Goal: Transaction & Acquisition: Purchase product/service

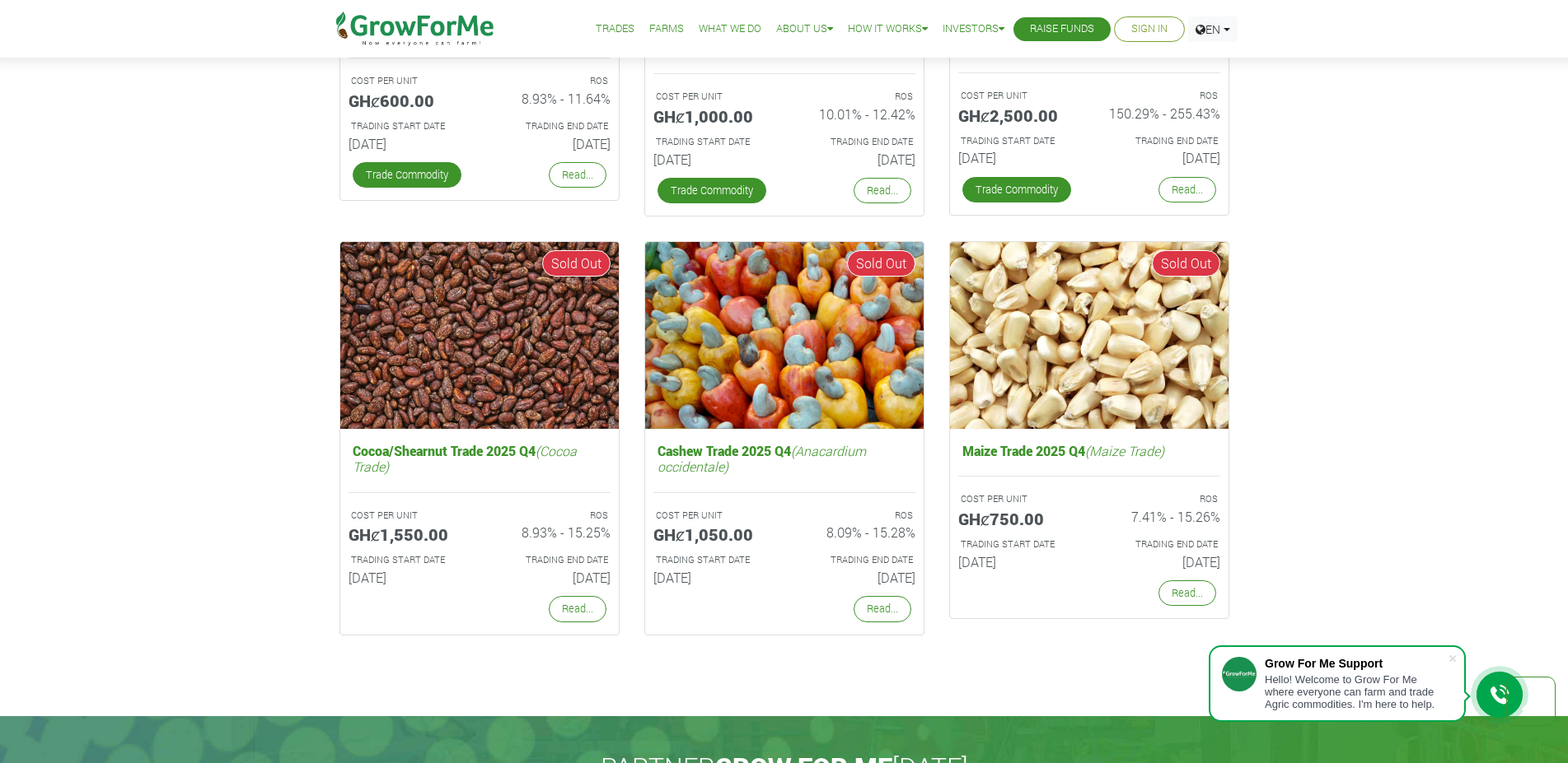
scroll to position [2854, 0]
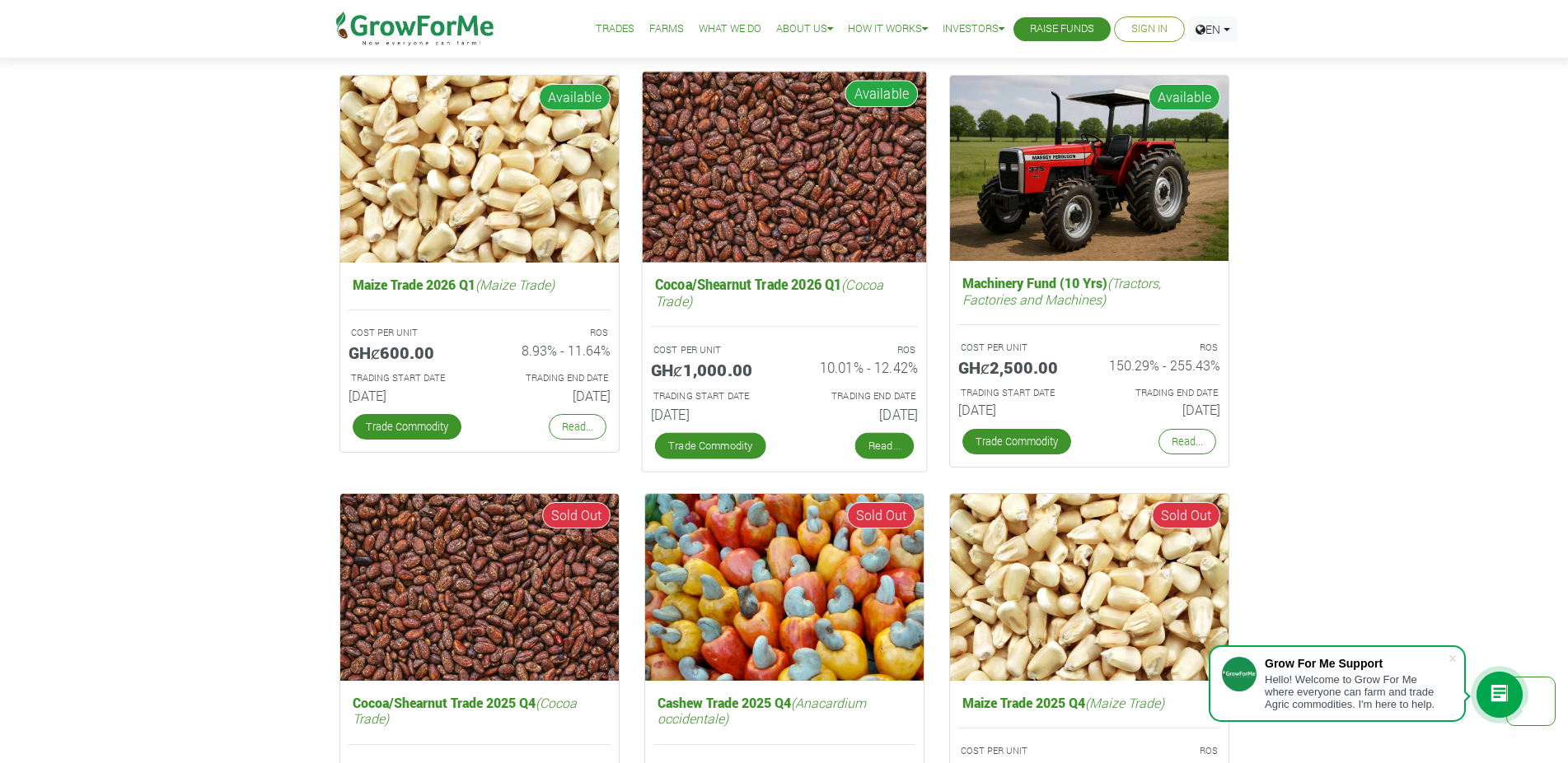
click at [870, 439] on link "Read..." at bounding box center [884, 446] width 59 height 26
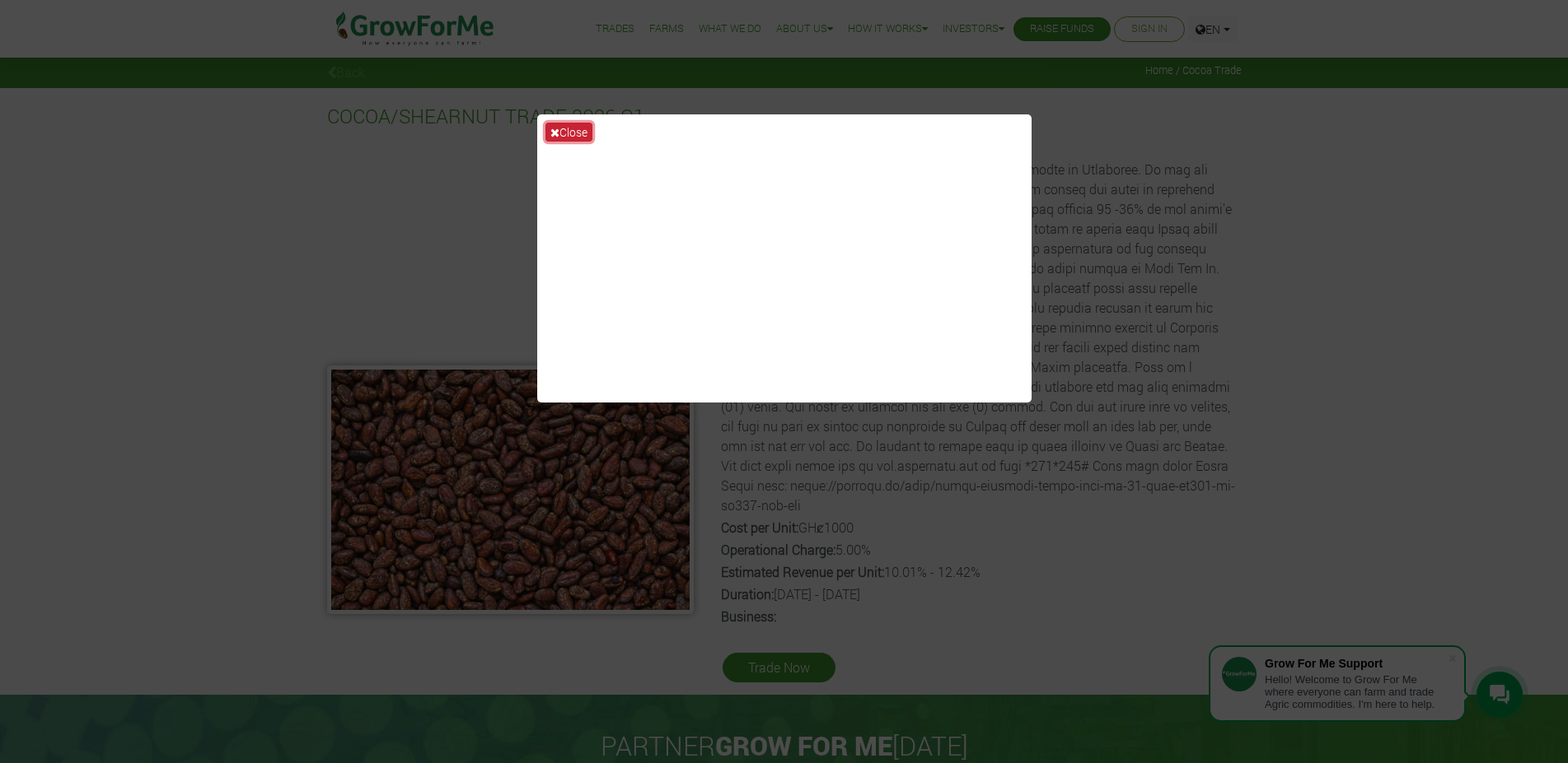
click at [563, 131] on button "Close" at bounding box center [569, 132] width 47 height 19
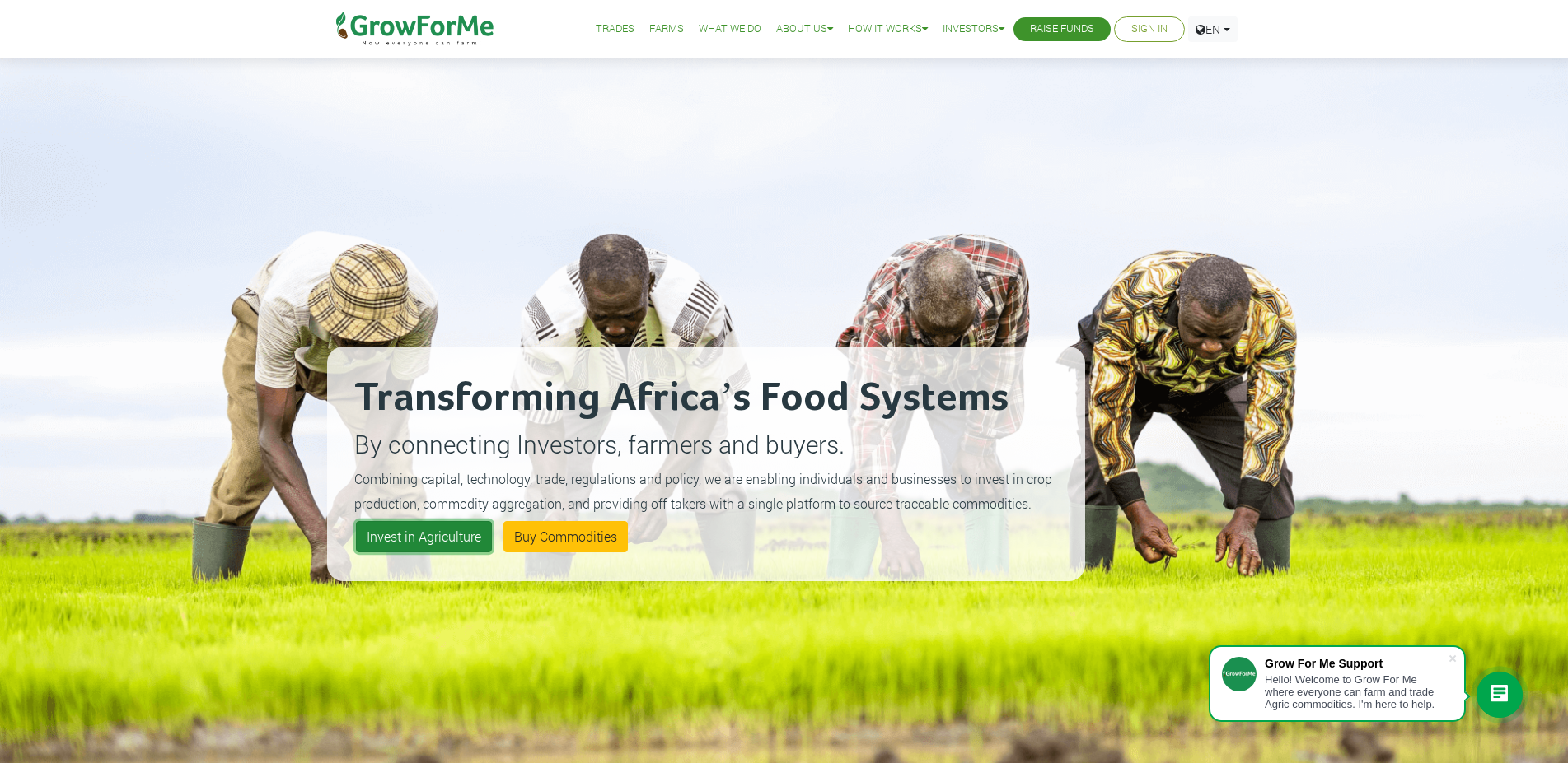
click at [411, 536] on link "Invest in Agriculture" at bounding box center [424, 538] width 136 height 32
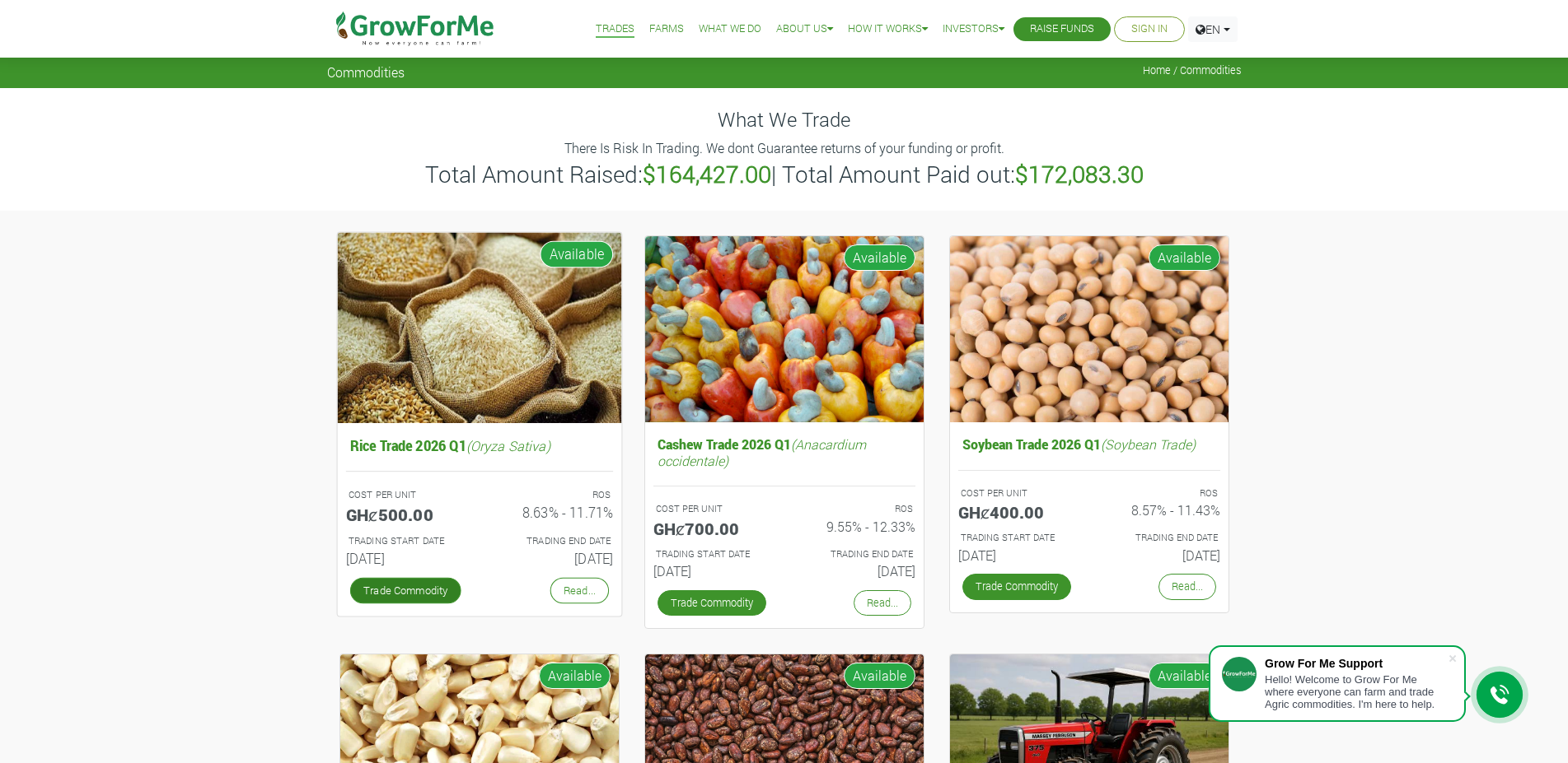
click at [410, 580] on link "Trade Commodity" at bounding box center [405, 591] width 111 height 26
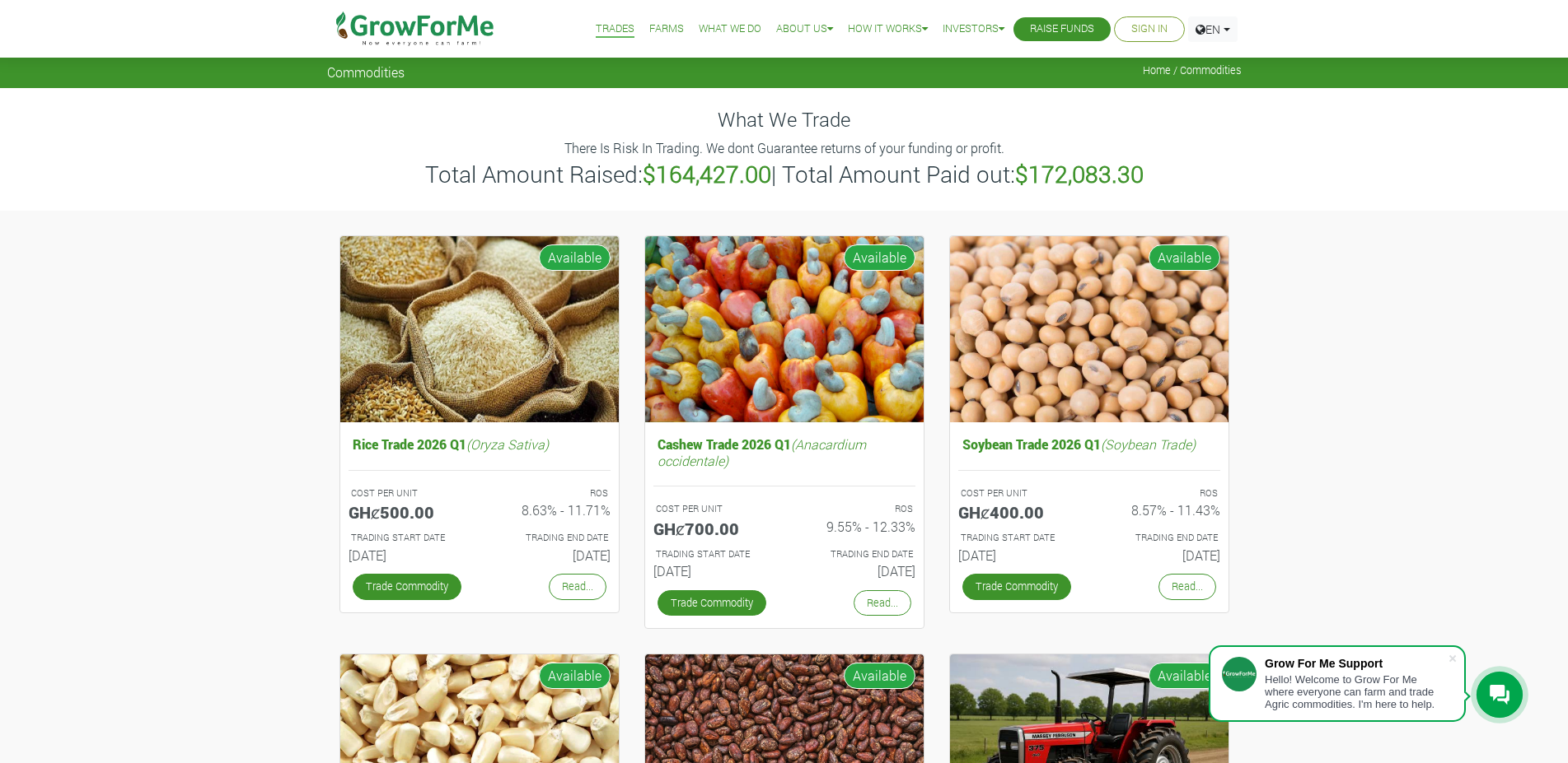
click at [1148, 25] on link "Sign In" at bounding box center [1149, 29] width 36 height 18
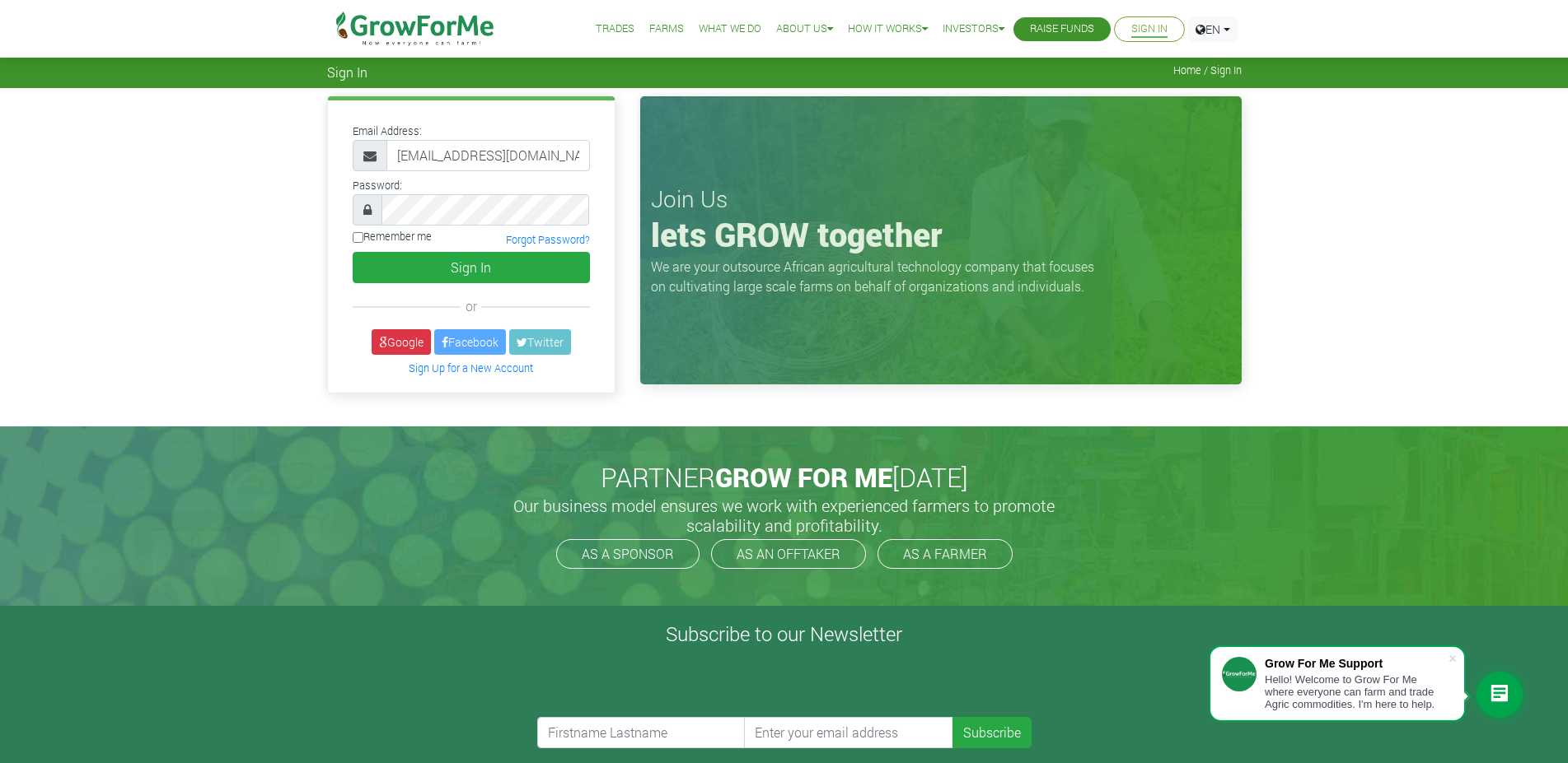
scroll to position [0, 10]
type input "[EMAIL_ADDRESS][DOMAIN_NAME]"
click at [392, 263] on button "Sign In" at bounding box center [471, 268] width 238 height 32
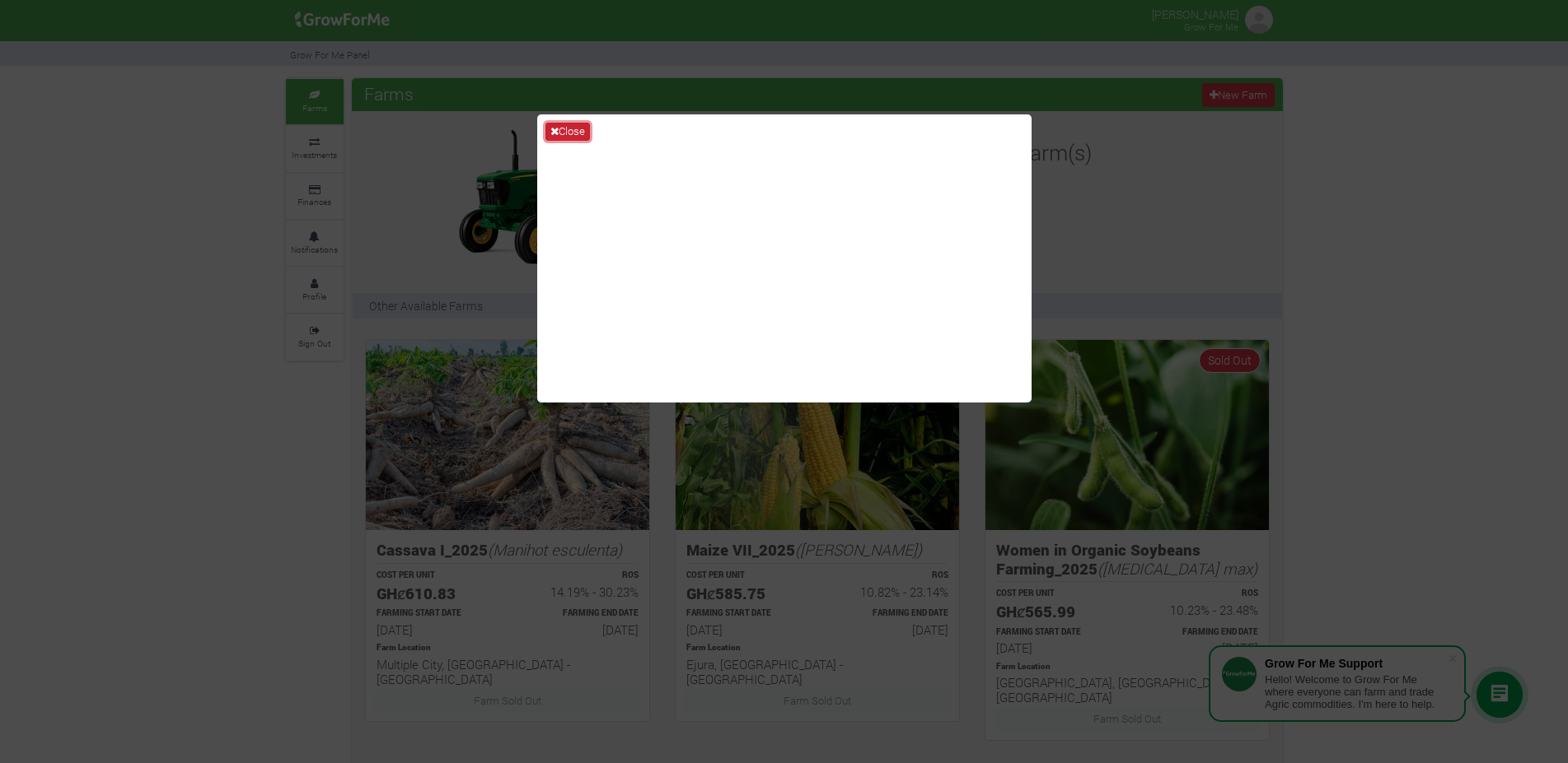
click at [568, 130] on button "Close" at bounding box center [568, 131] width 45 height 18
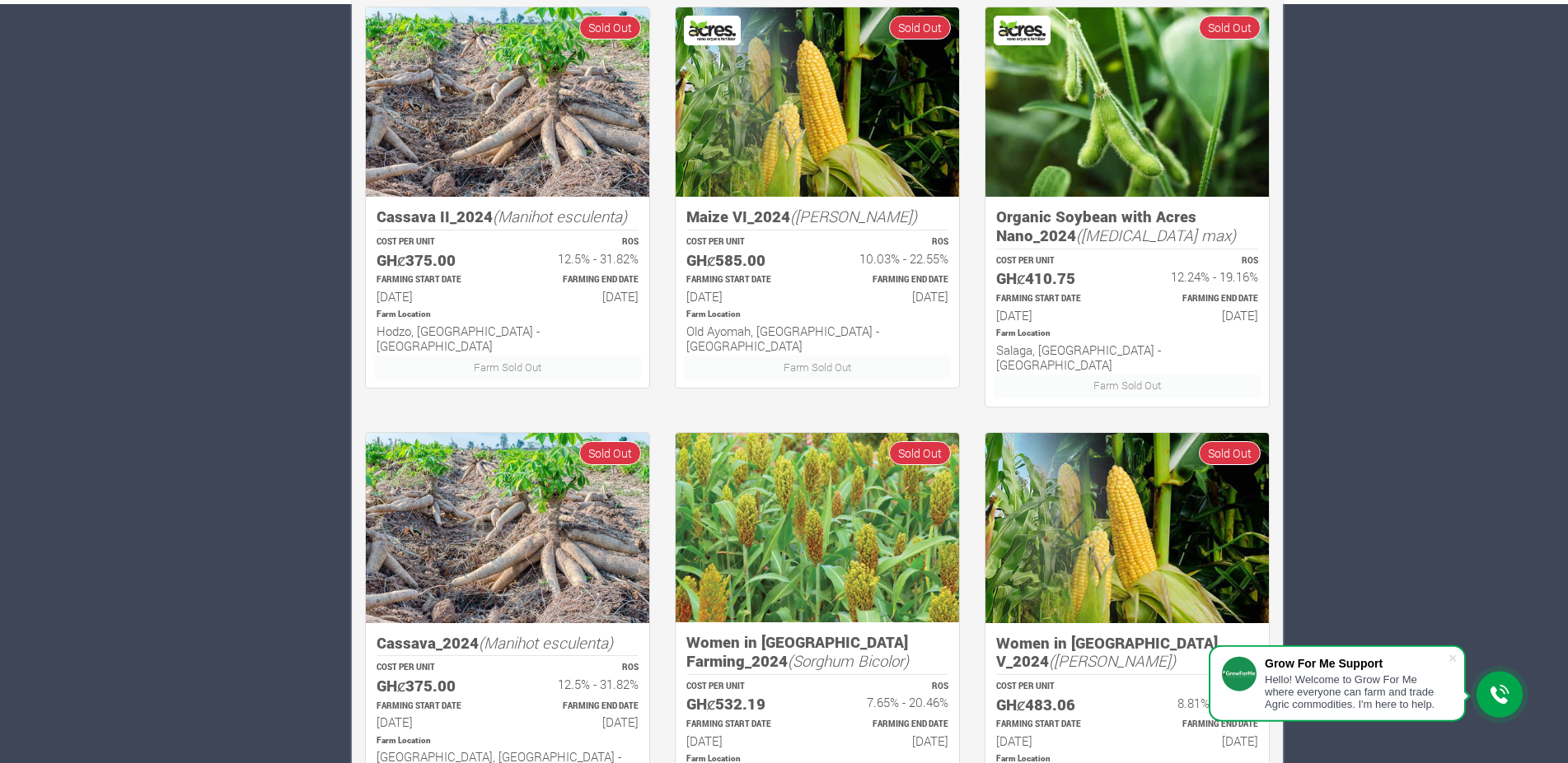
scroll to position [863, 0]
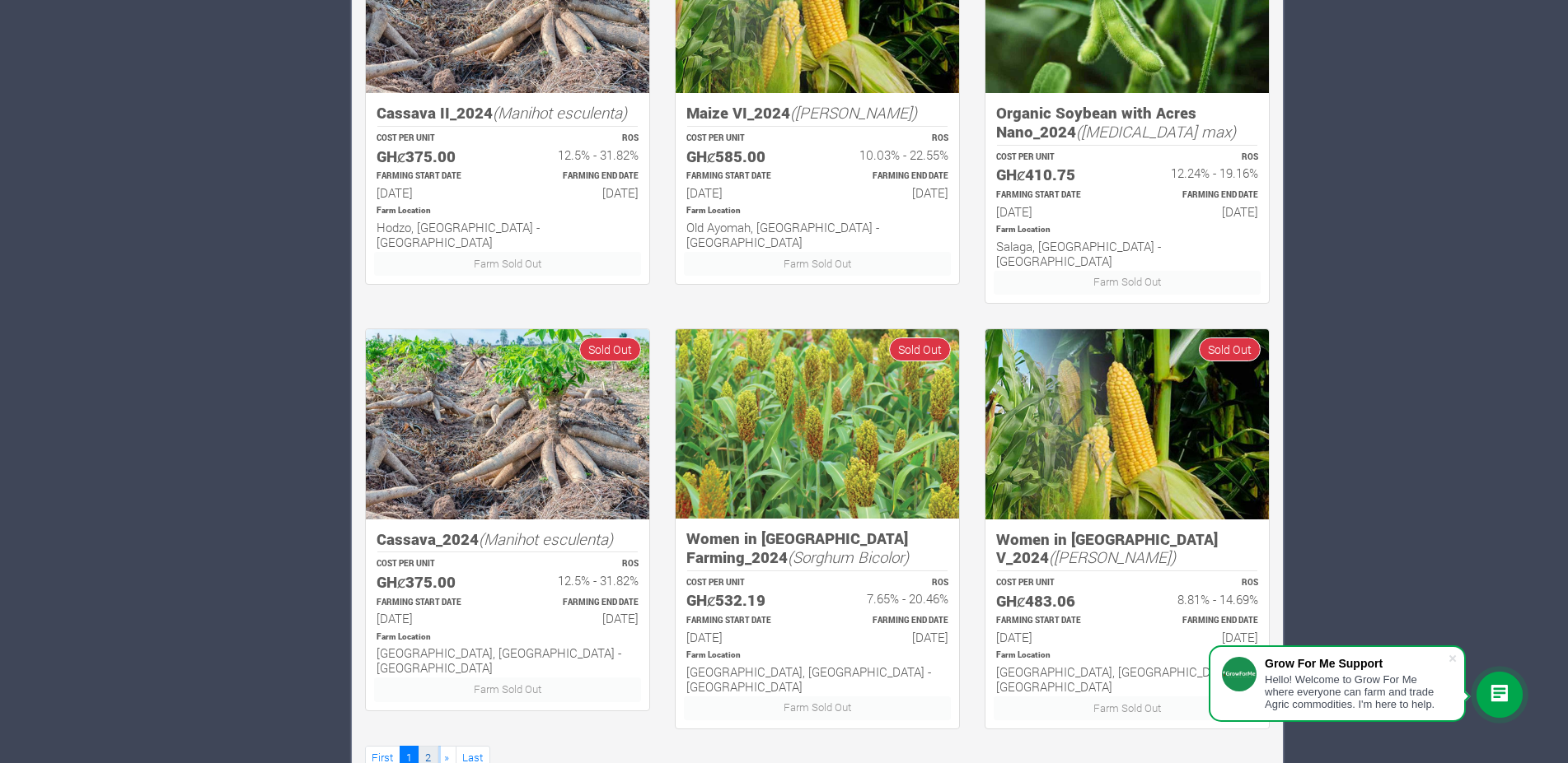
click at [430, 746] on link "2" at bounding box center [428, 758] width 20 height 24
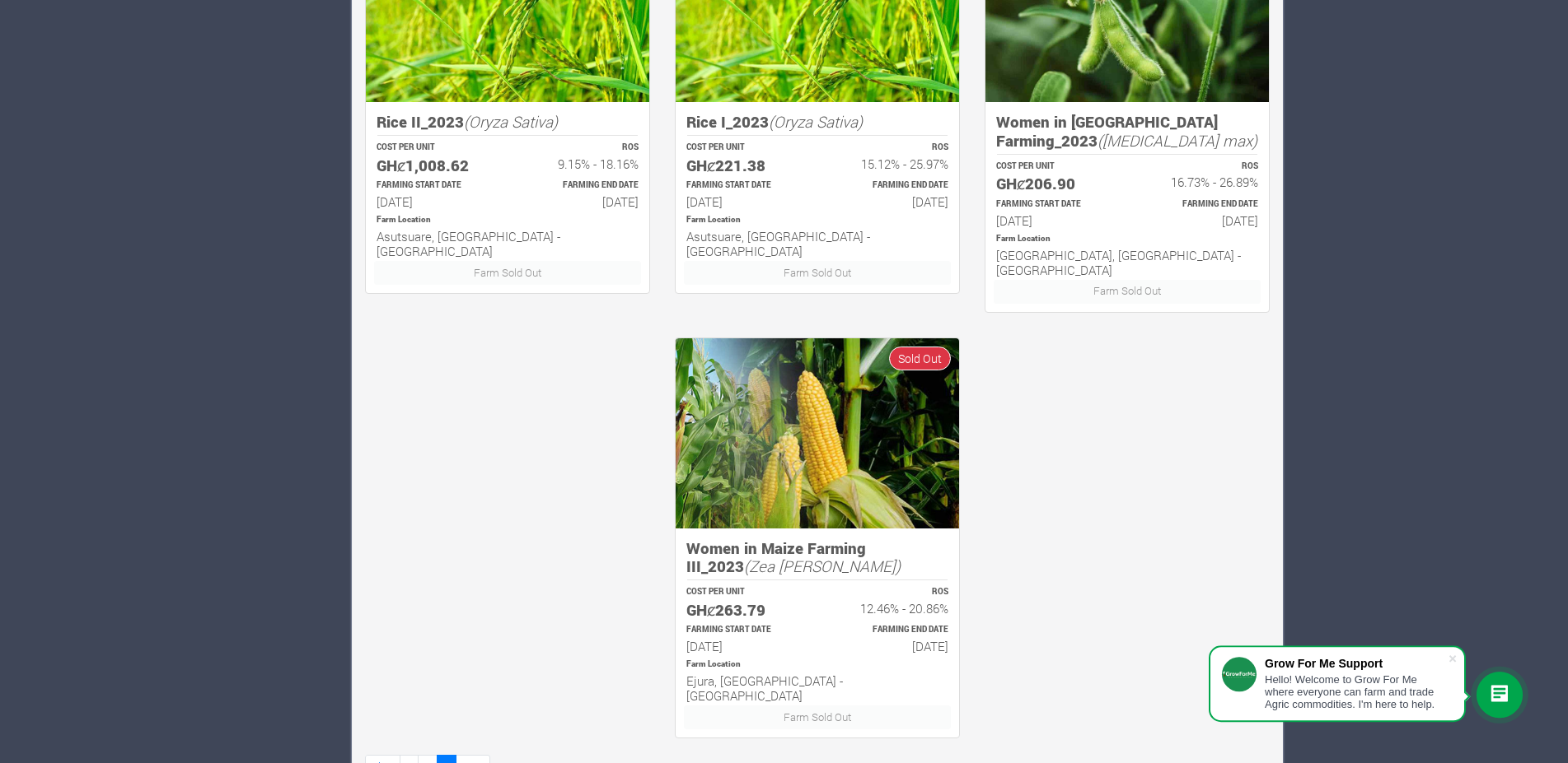
scroll to position [863, 0]
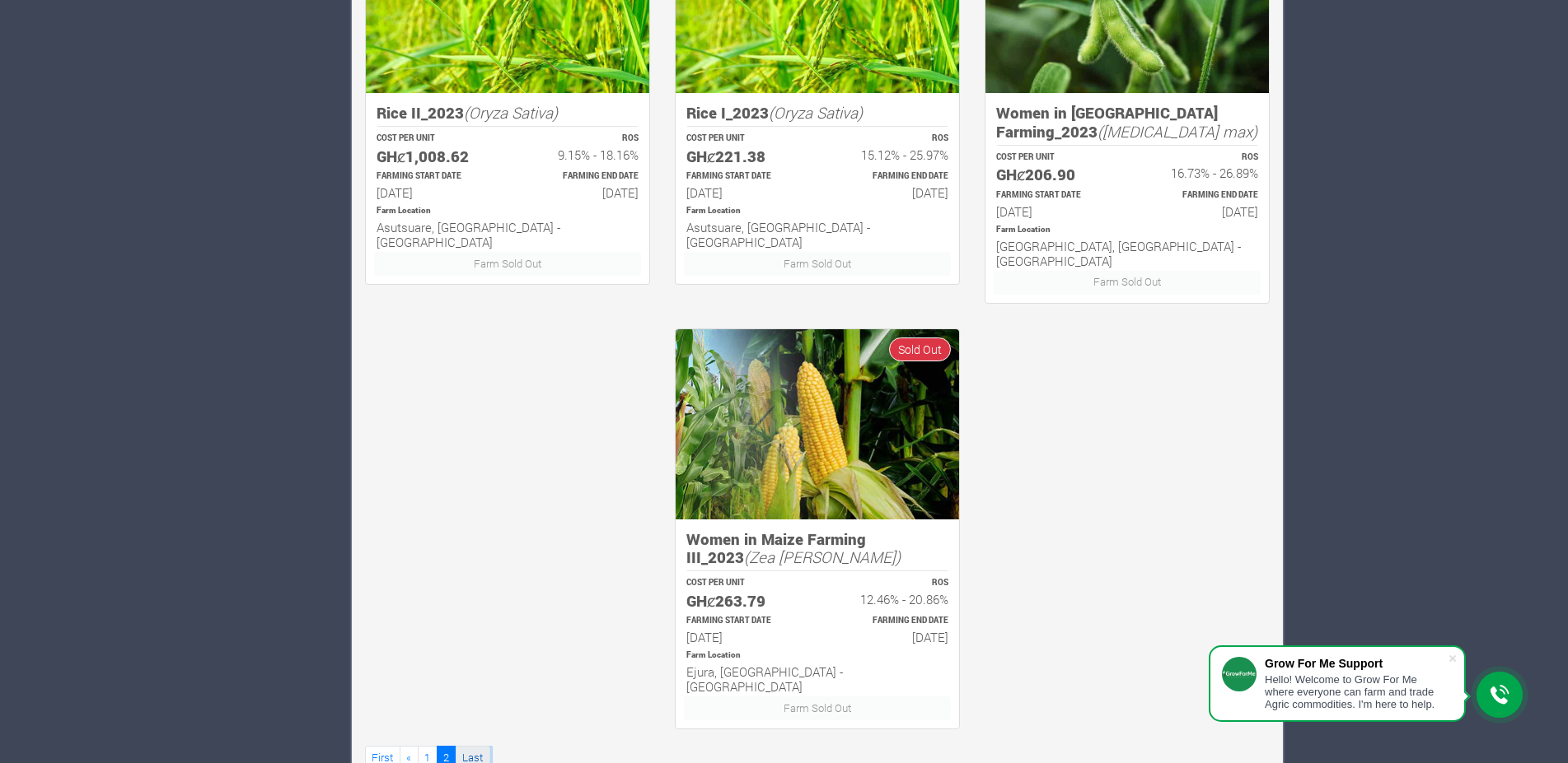
click at [461, 746] on link "Last" at bounding box center [473, 758] width 34 height 24
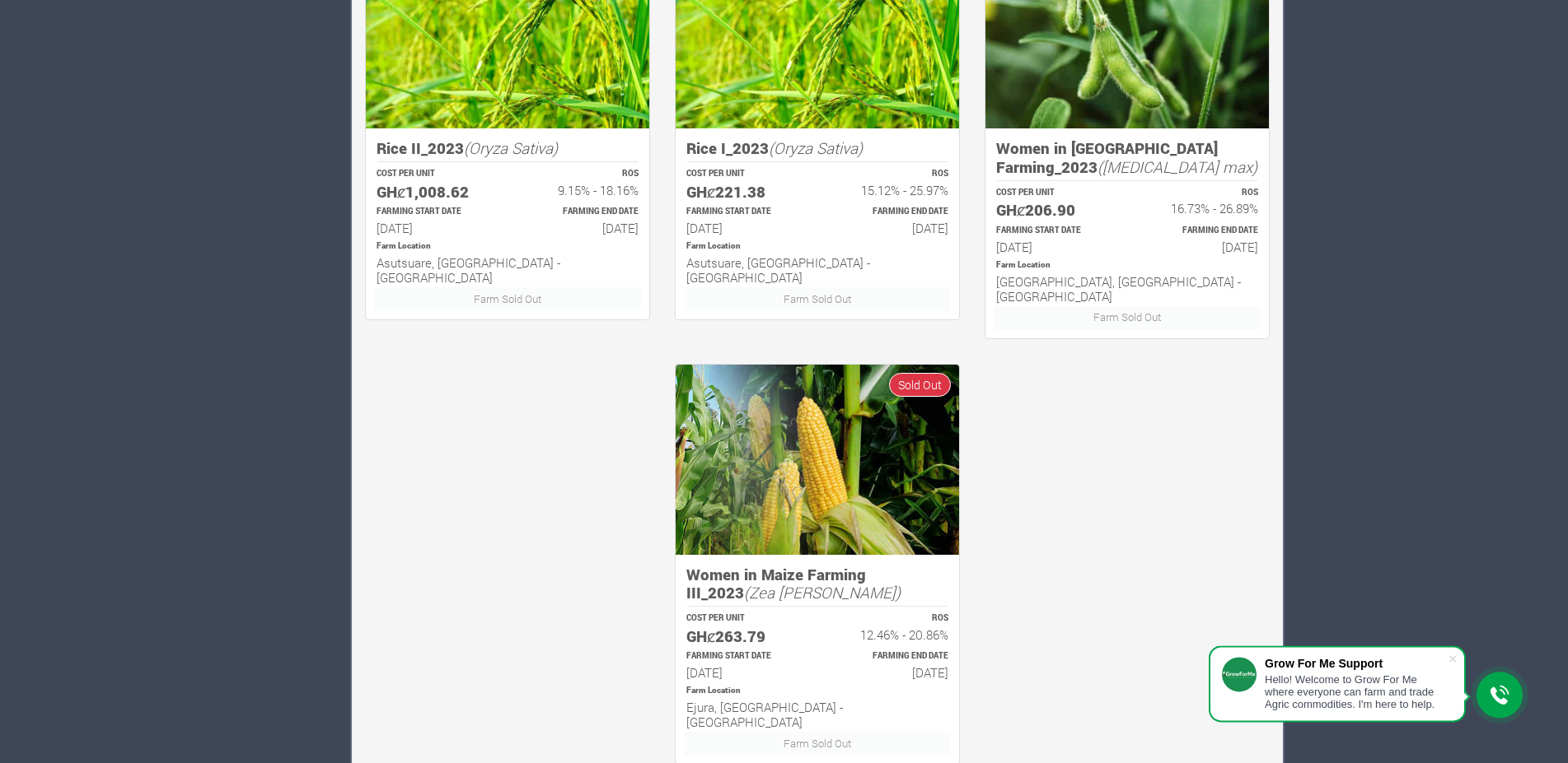
scroll to position [863, 0]
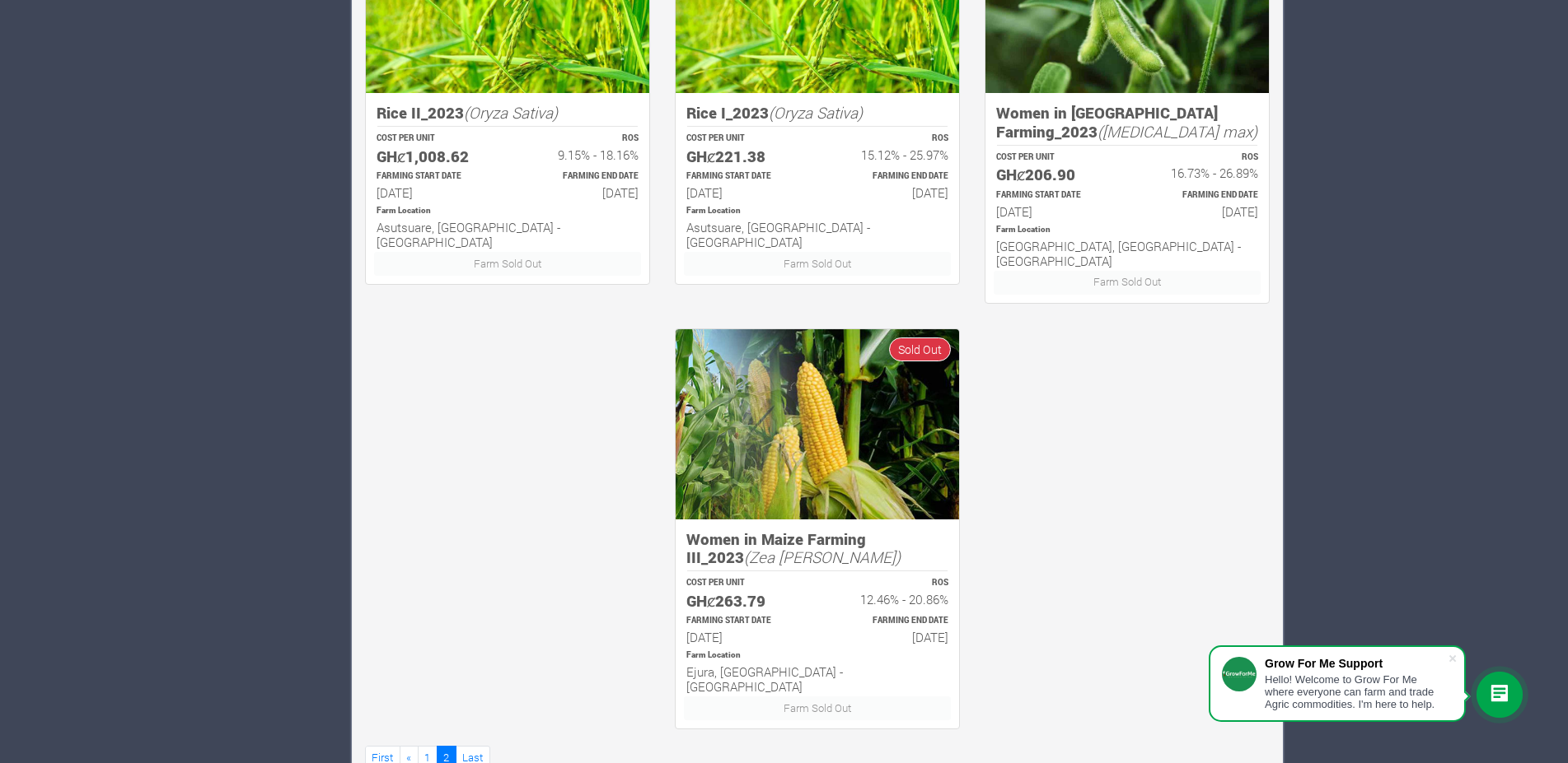
click at [1493, 692] on icon at bounding box center [1499, 695] width 20 height 20
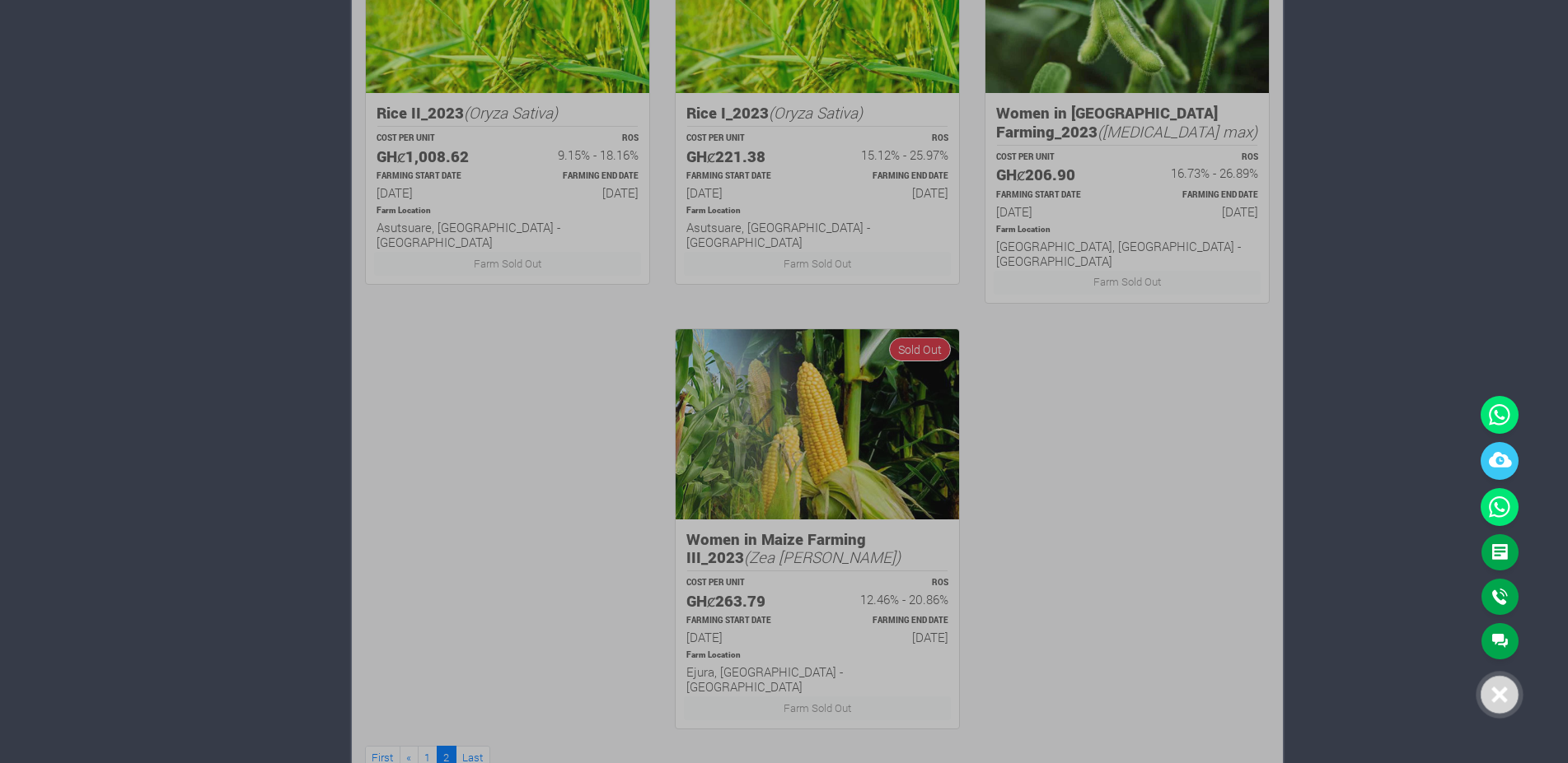
click at [1499, 699] on icon at bounding box center [1500, 695] width 17 height 17
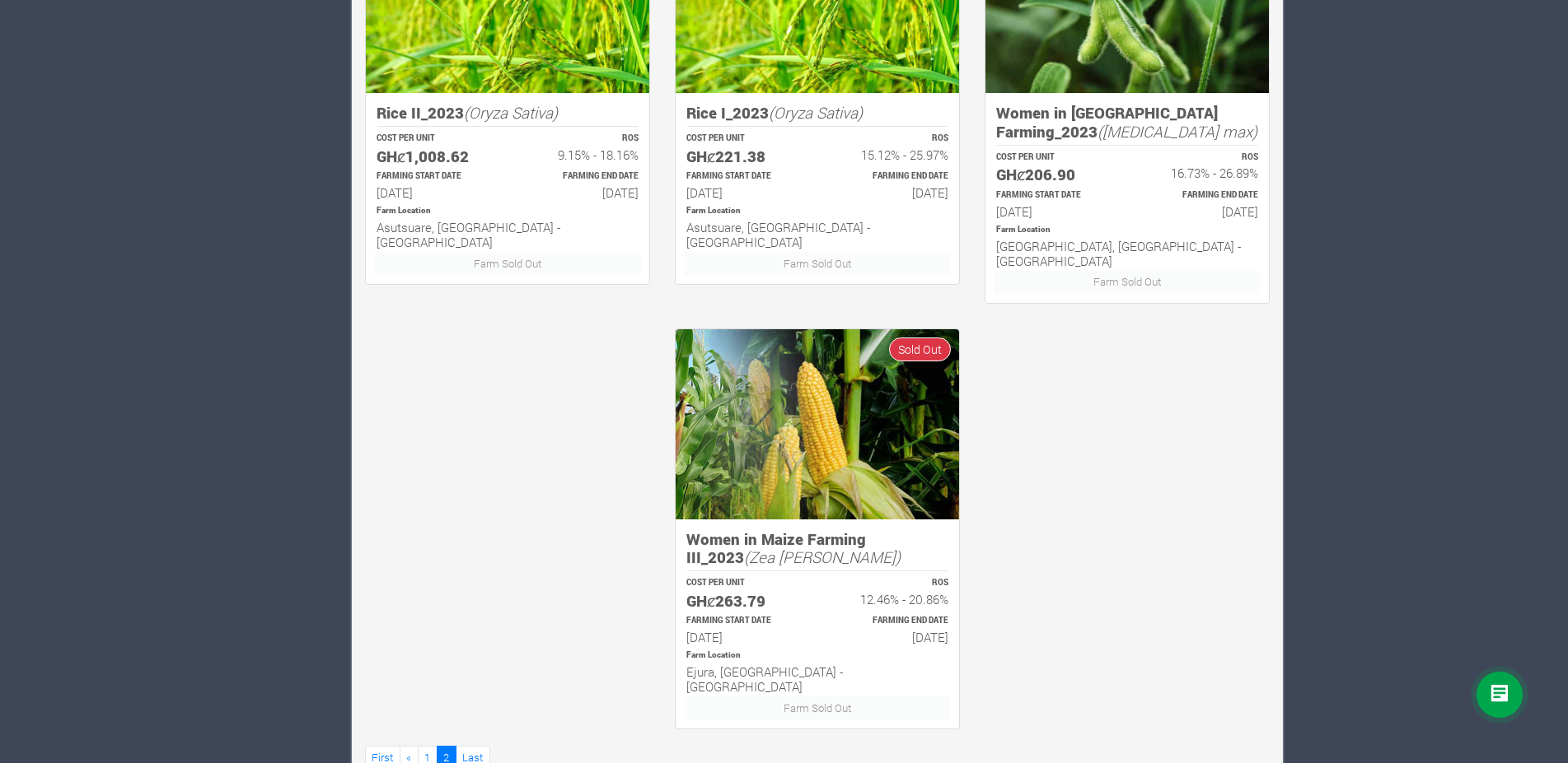
click at [1495, 696] on icon at bounding box center [1499, 695] width 20 height 20
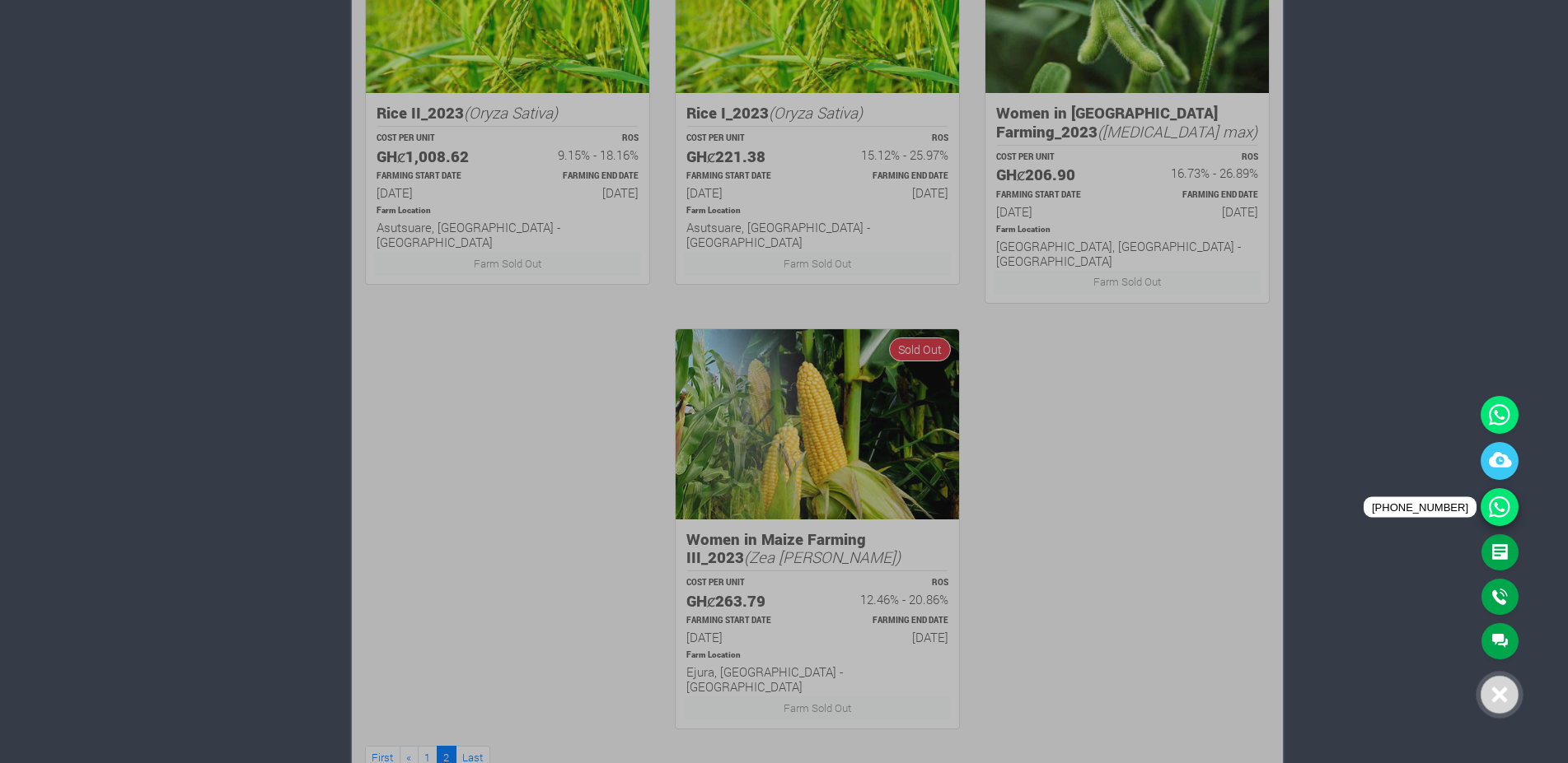
click at [1498, 511] on icon at bounding box center [1500, 507] width 38 height 38
click at [1359, 429] on div at bounding box center [784, 381] width 1568 height 763
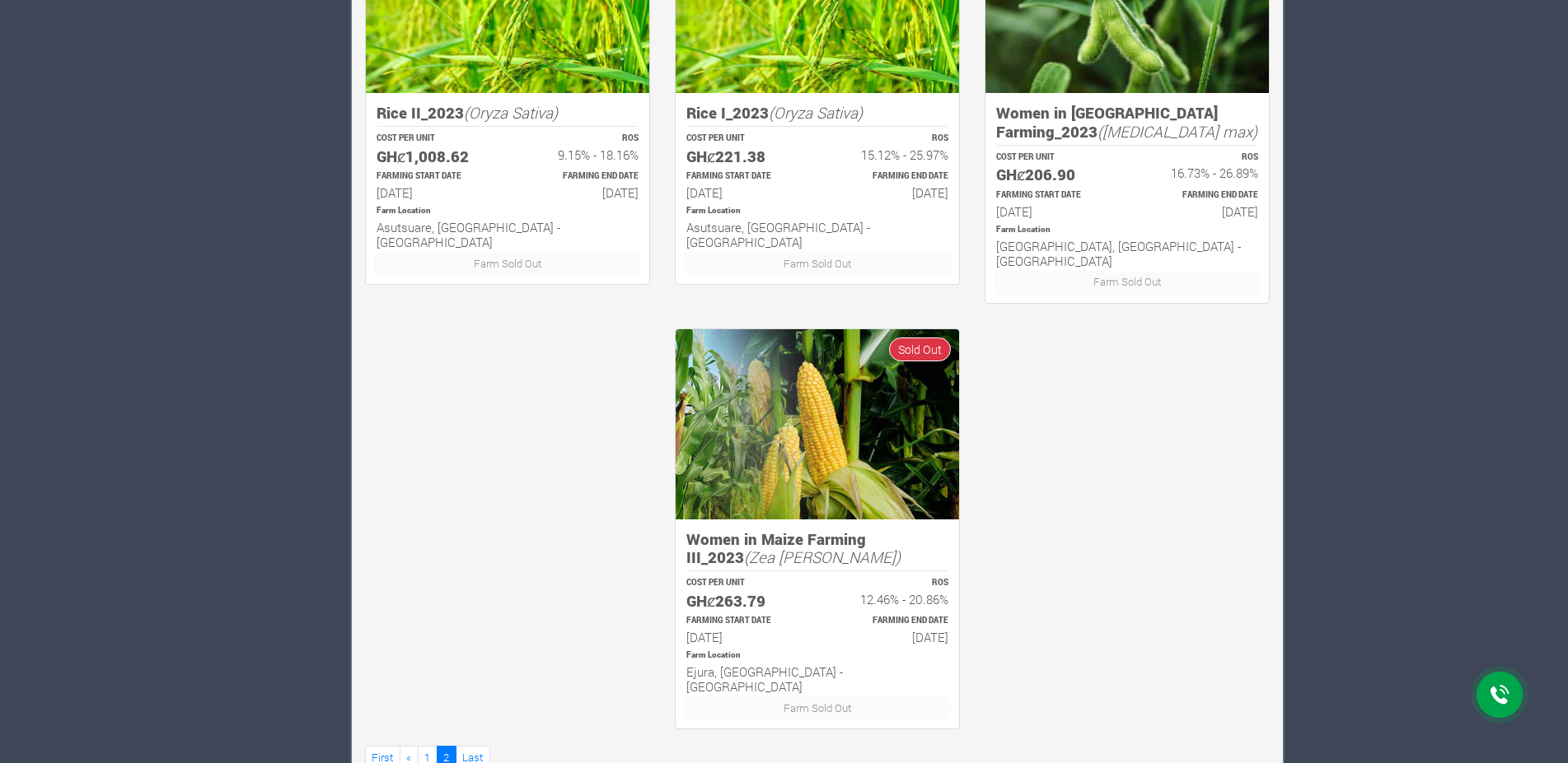
click at [1493, 694] on icon at bounding box center [1499, 695] width 20 height 20
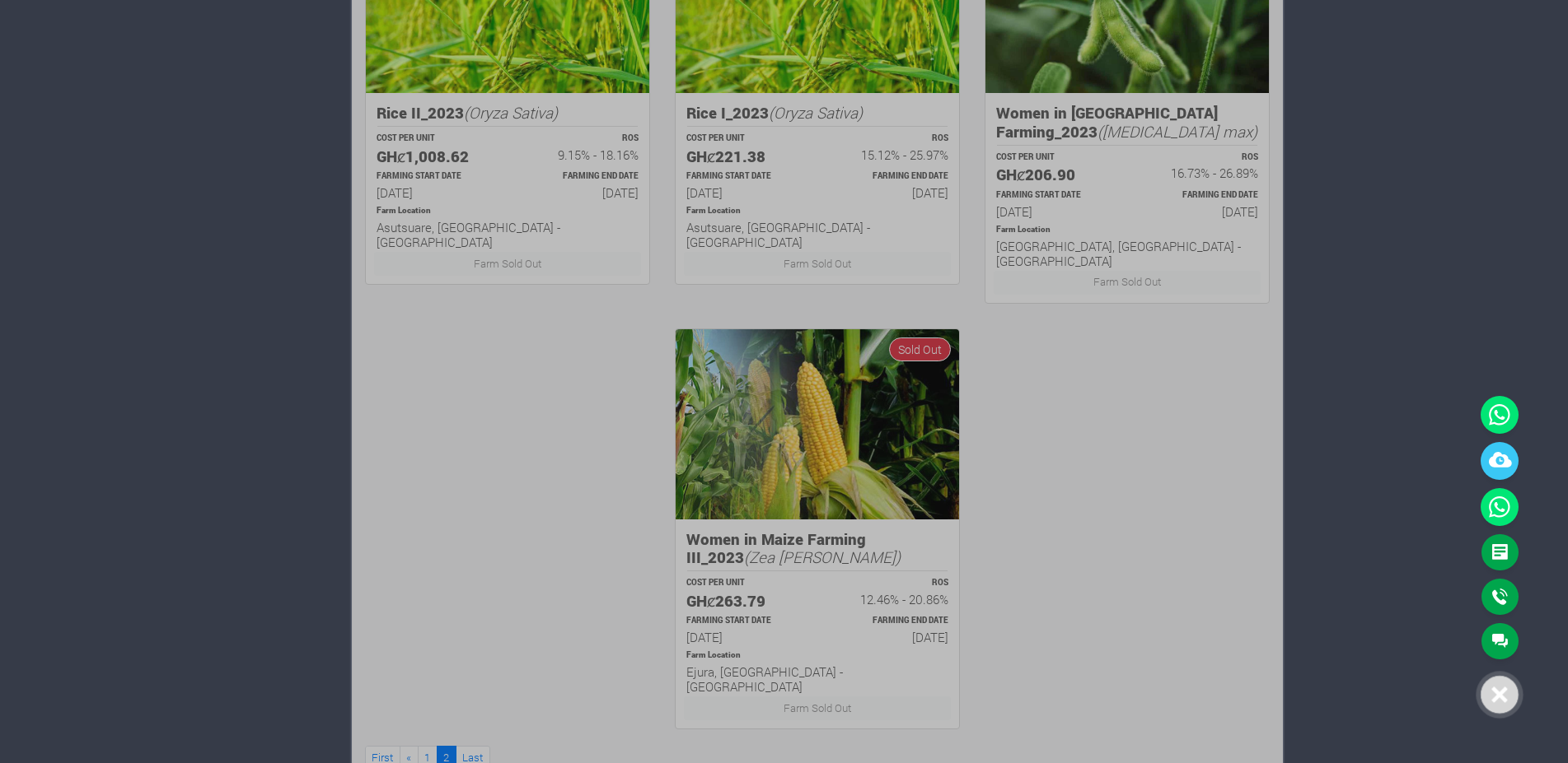
click at [1495, 696] on icon at bounding box center [1500, 695] width 17 height 17
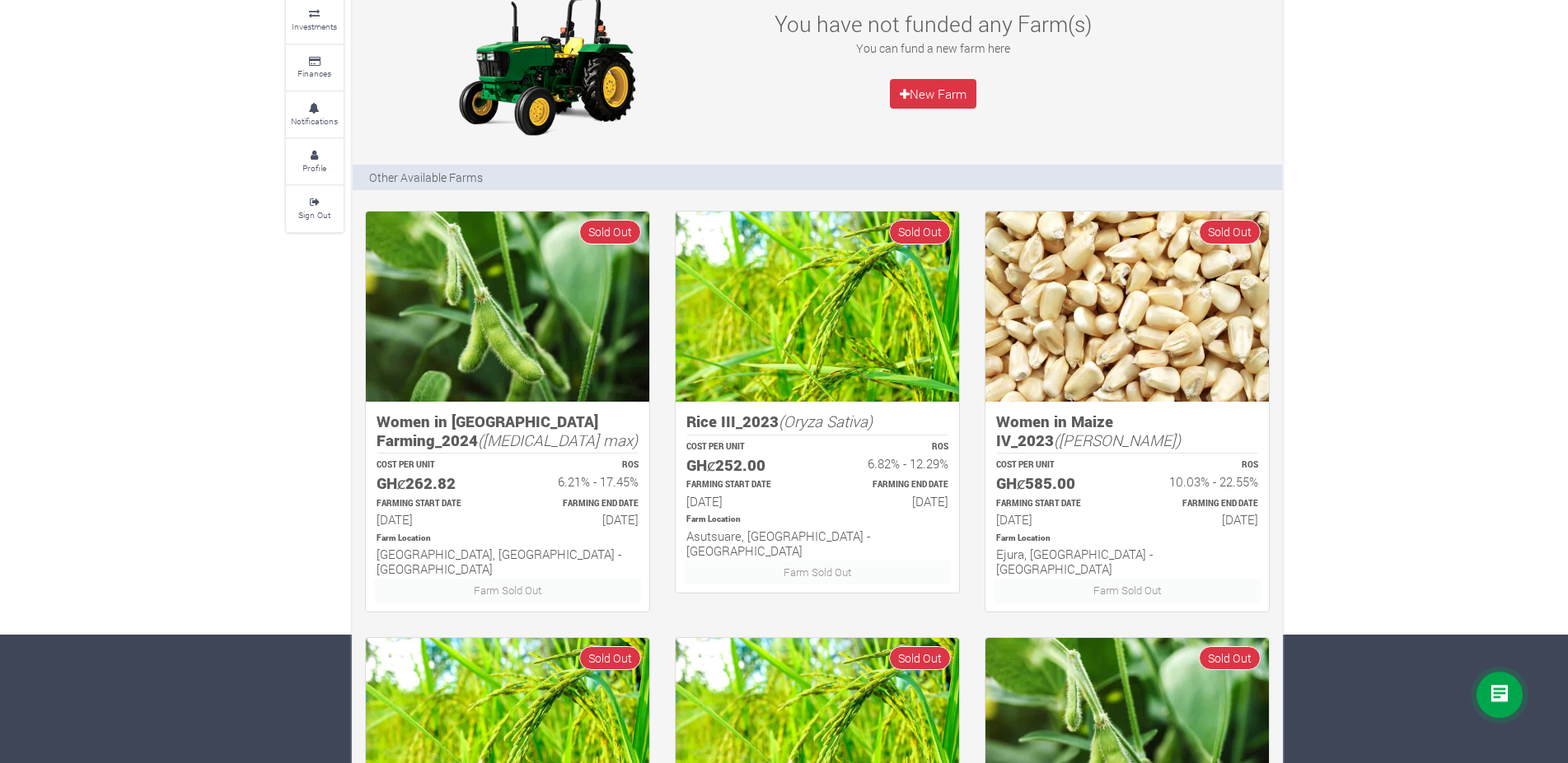
scroll to position [0, 0]
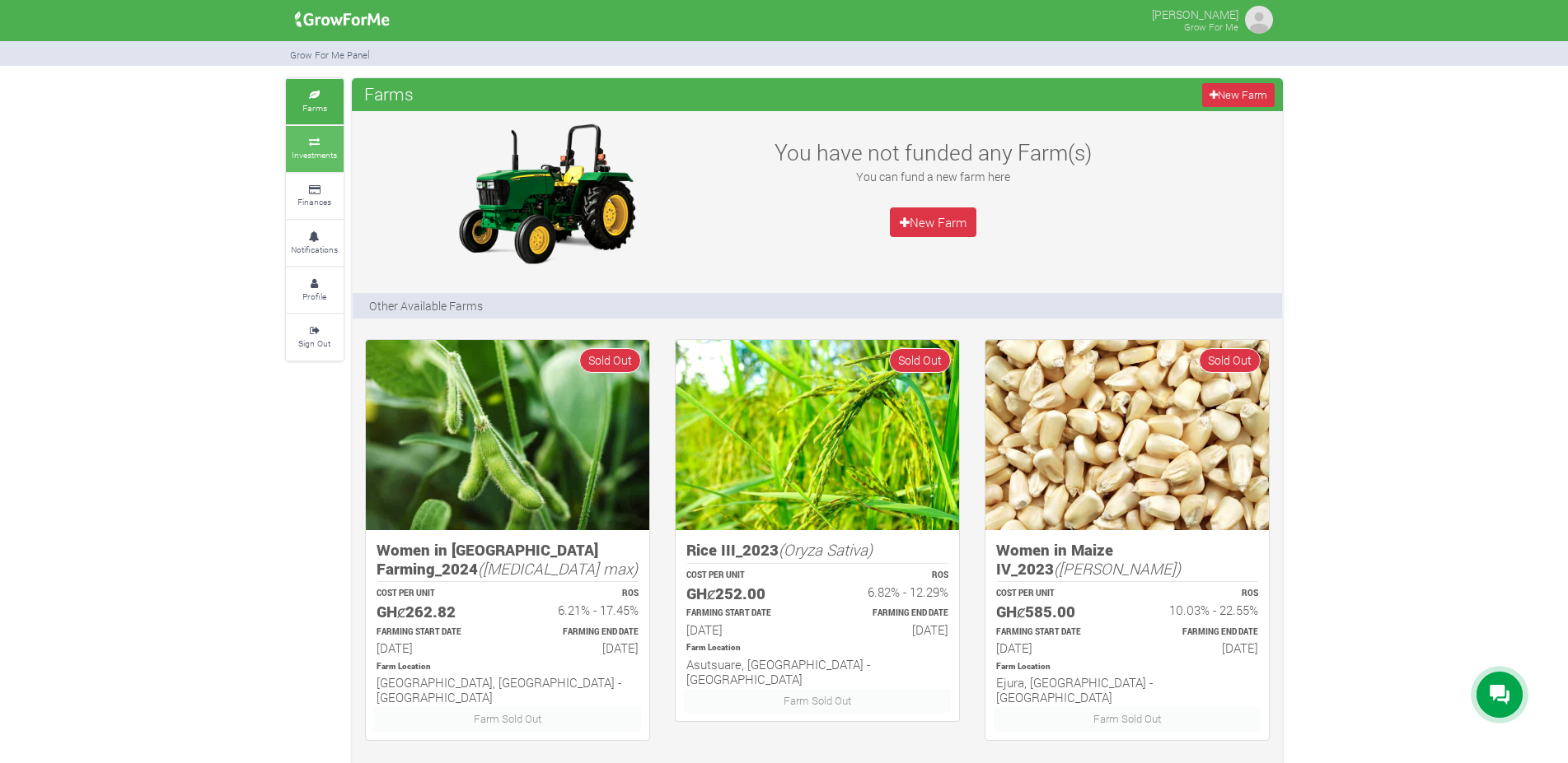
click at [316, 150] on small "Investments" at bounding box center [314, 155] width 46 height 11
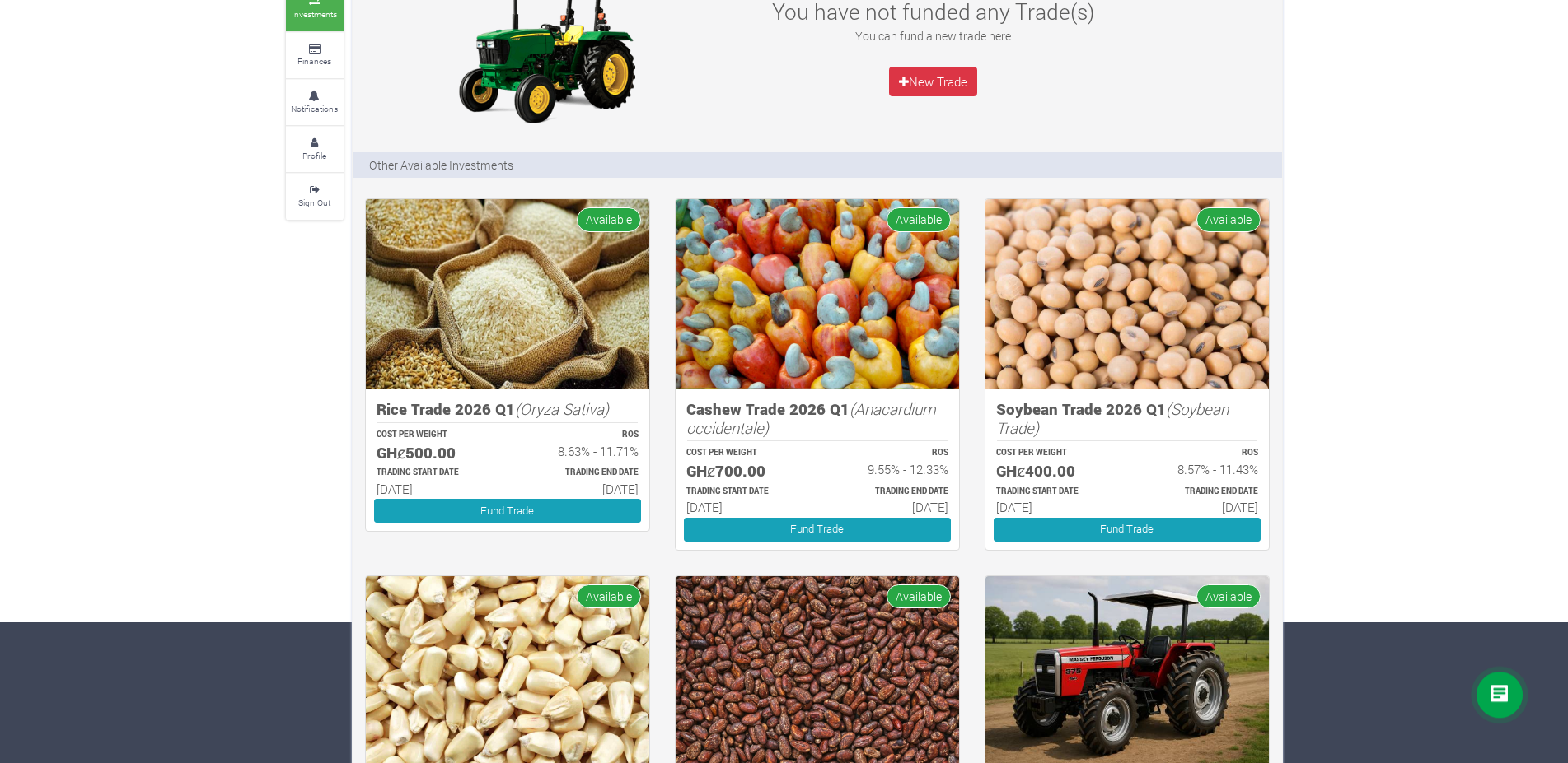
scroll to position [168, 0]
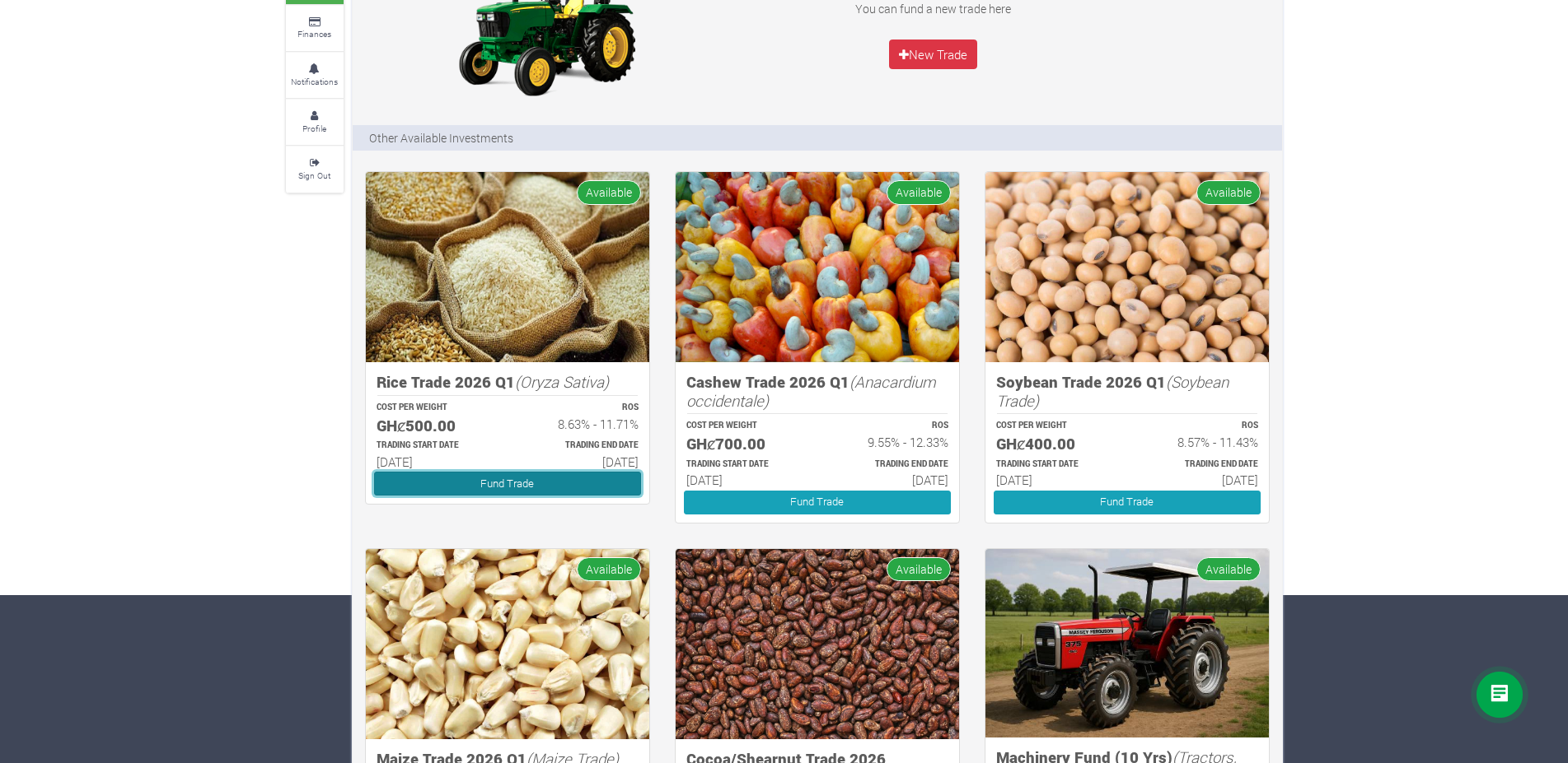
click at [552, 486] on link "Fund Trade" at bounding box center [507, 484] width 267 height 24
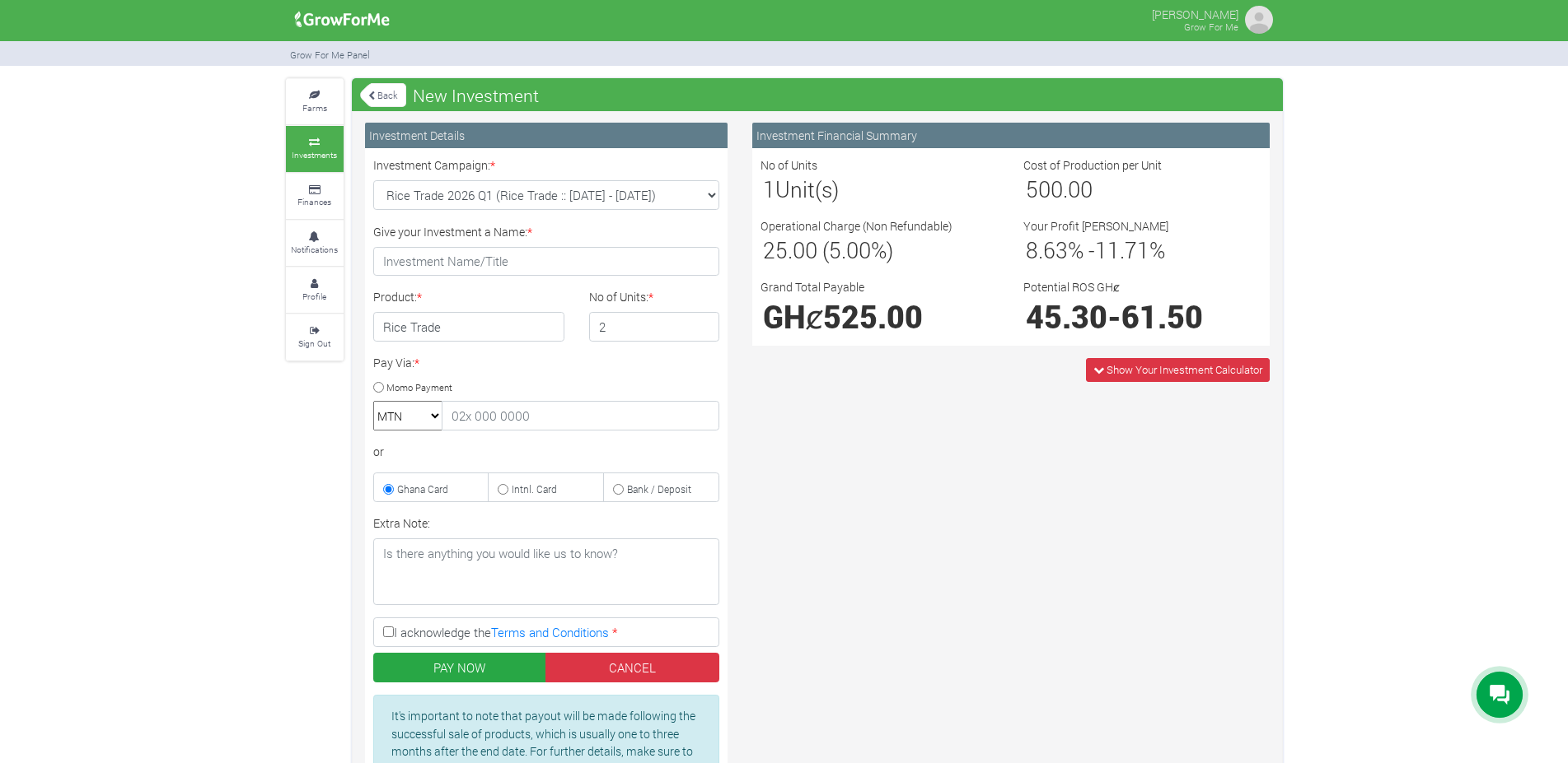
click at [700, 323] on input "2" at bounding box center [654, 327] width 131 height 30
click at [702, 326] on input "3" at bounding box center [654, 327] width 131 height 30
click at [702, 323] on input "4" at bounding box center [654, 327] width 131 height 30
click at [702, 323] on input "5" at bounding box center [654, 327] width 131 height 30
click at [1097, 373] on icon at bounding box center [1098, 370] width 10 height 10
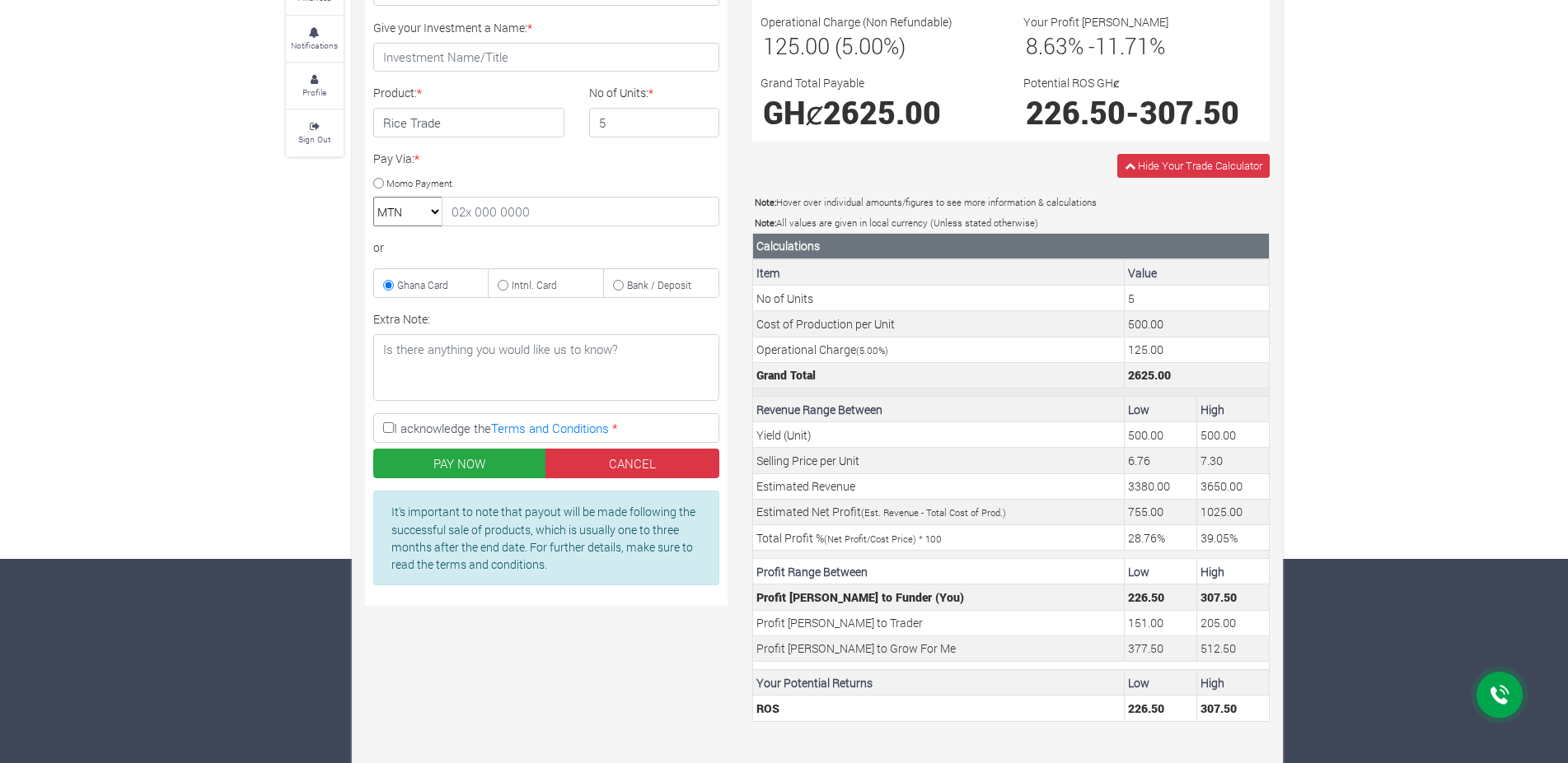
scroll to position [220, 0]
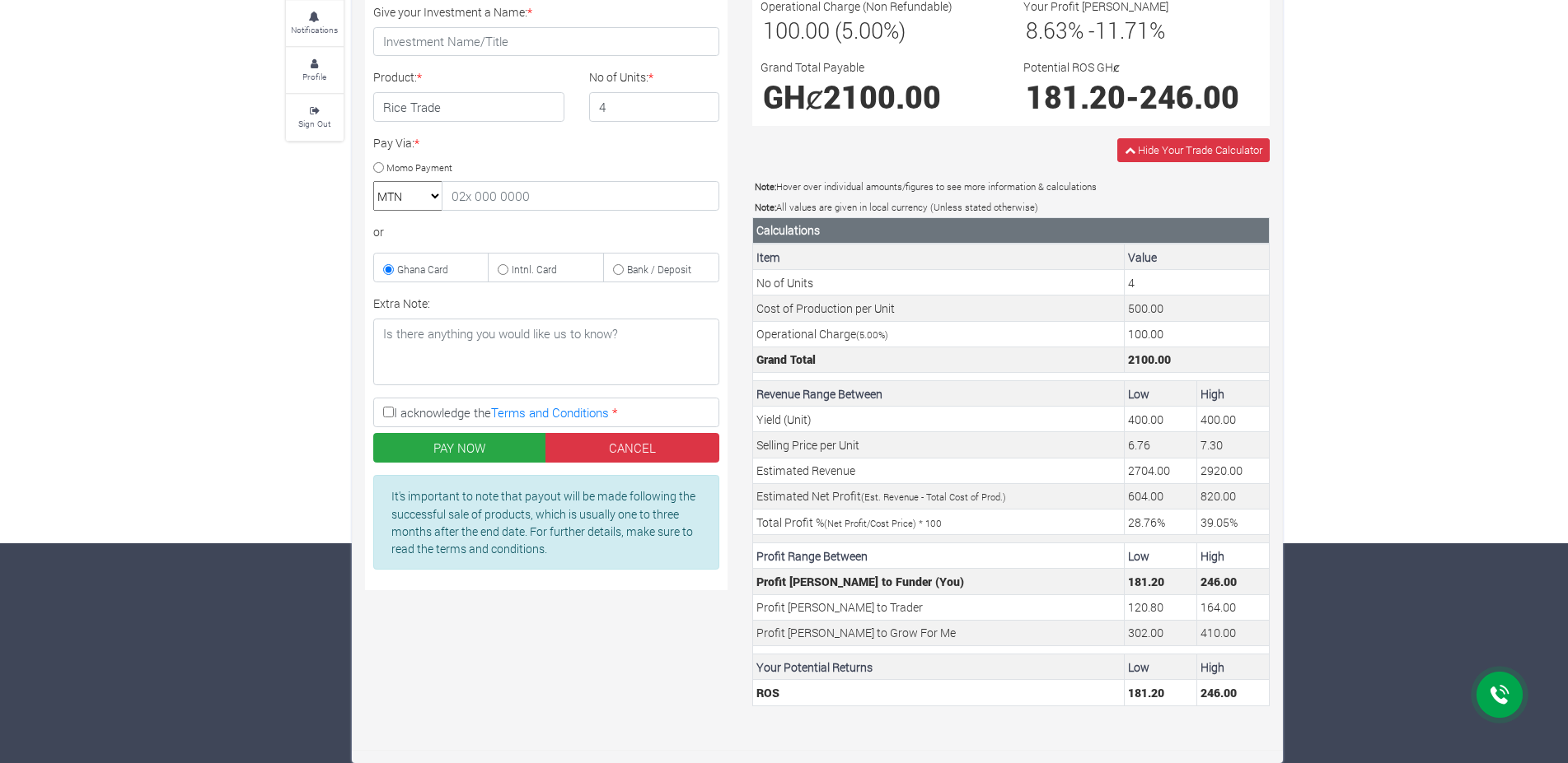
click at [700, 110] on input "4" at bounding box center [654, 107] width 131 height 30
click at [700, 110] on input "3" at bounding box center [654, 107] width 131 height 30
click at [700, 110] on input "2" at bounding box center [654, 107] width 131 height 30
click at [700, 110] on input "1" at bounding box center [654, 107] width 131 height 30
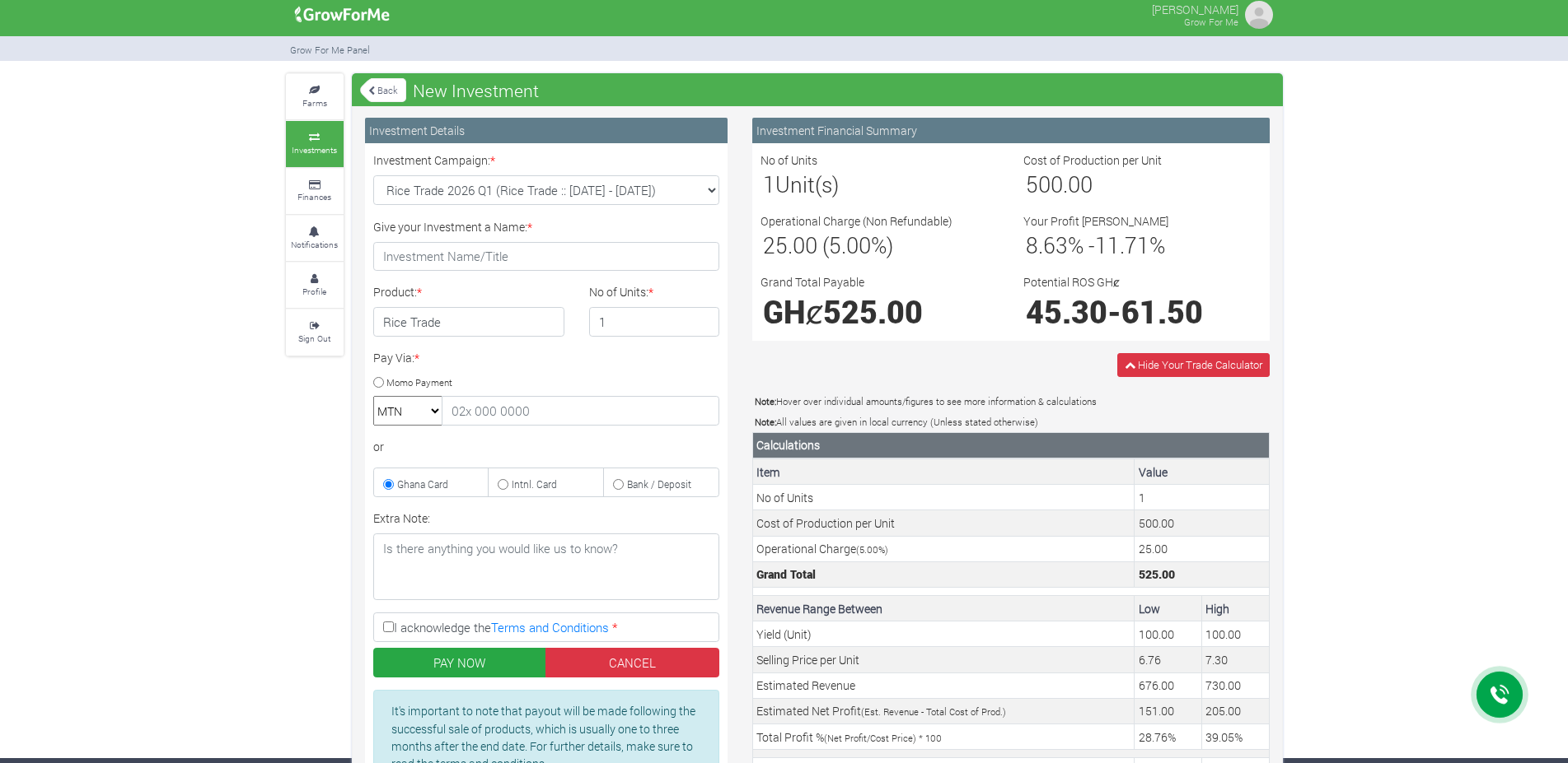
scroll to position [0, 0]
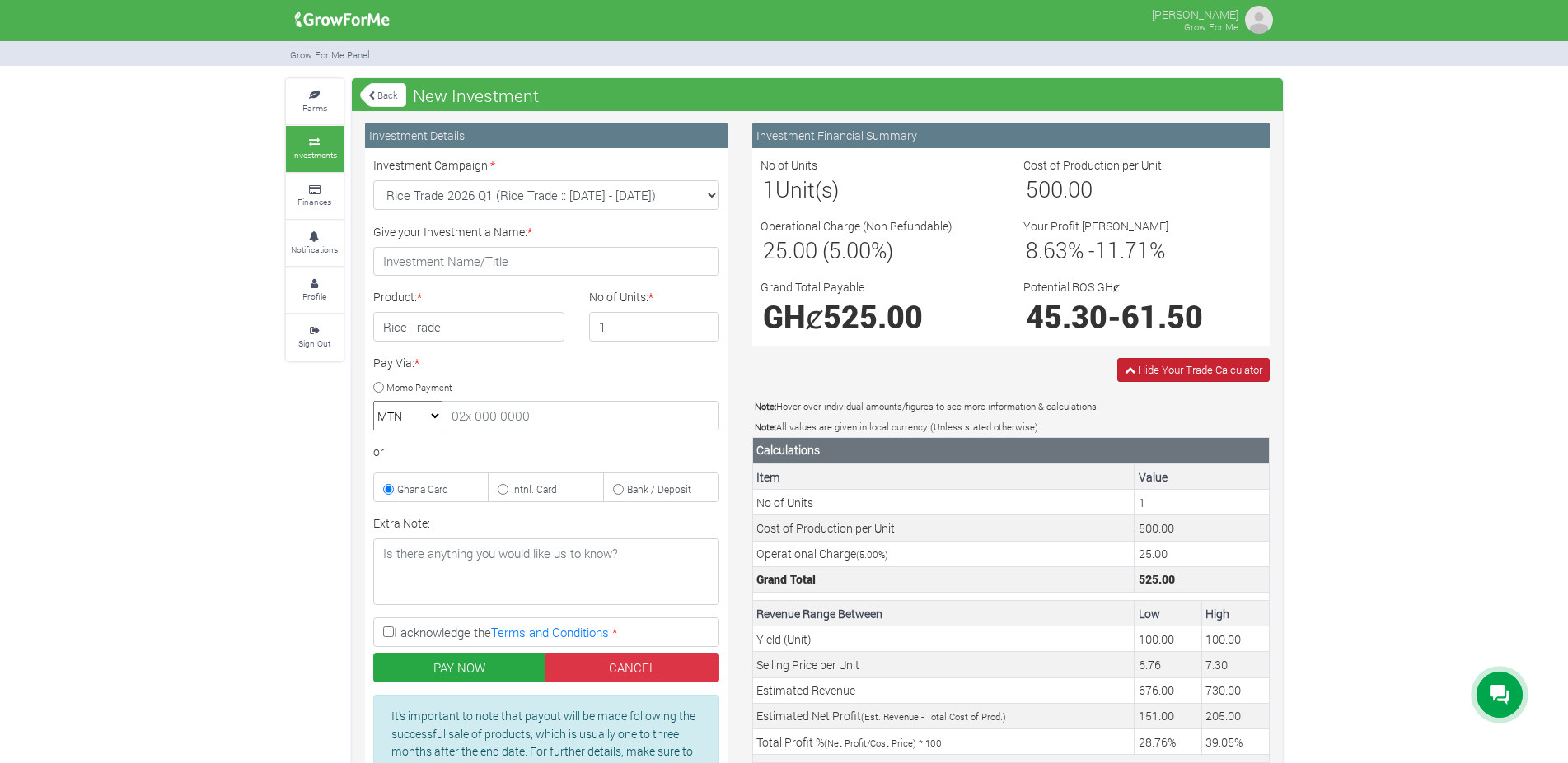
click at [1129, 370] on icon at bounding box center [1130, 370] width 10 height 10
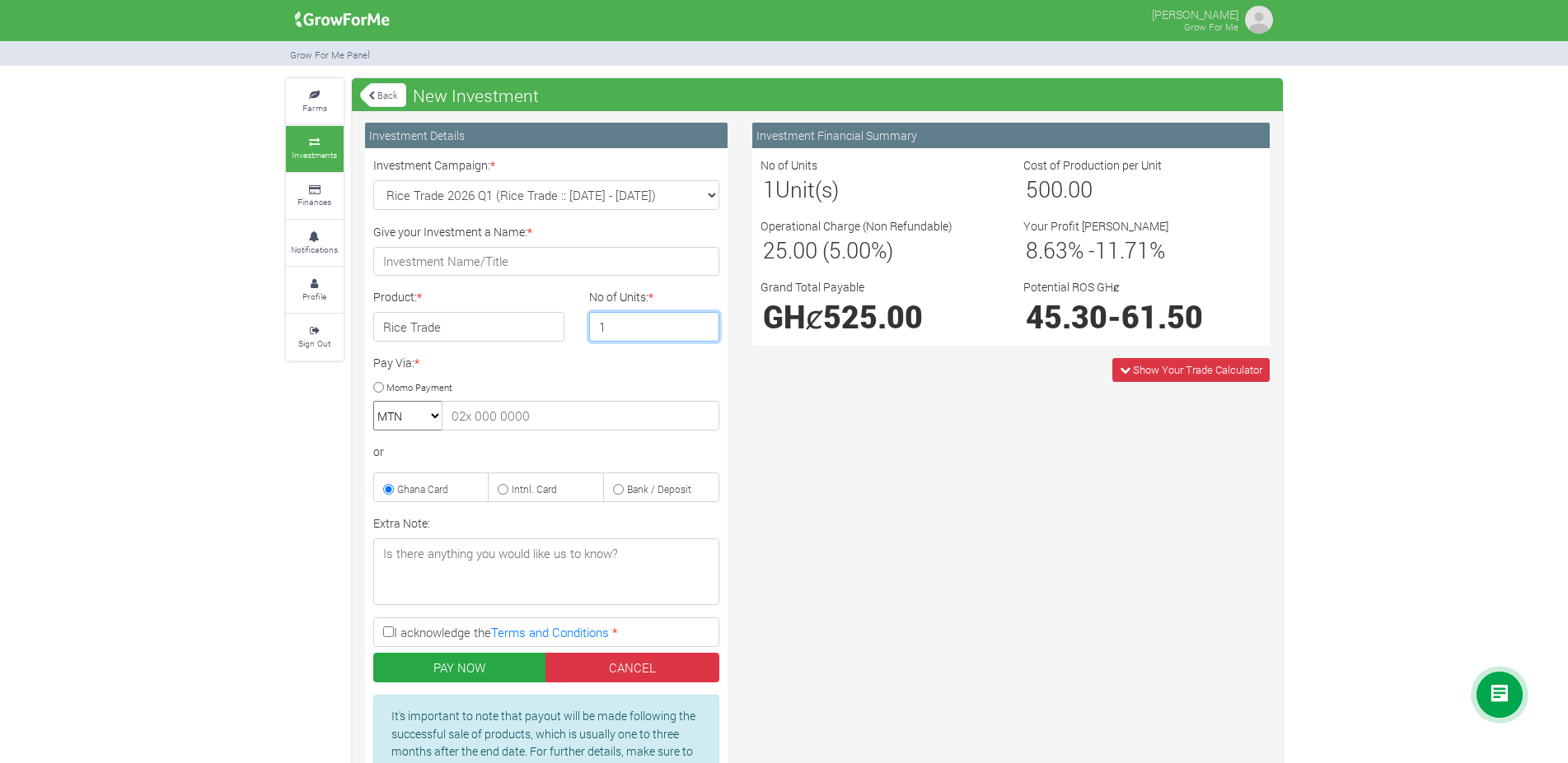
click at [700, 320] on input "1" at bounding box center [654, 327] width 131 height 30
type input "2"
click at [700, 324] on input "2" at bounding box center [654, 327] width 131 height 30
click at [1259, 20] on img at bounding box center [1259, 20] width 33 height 33
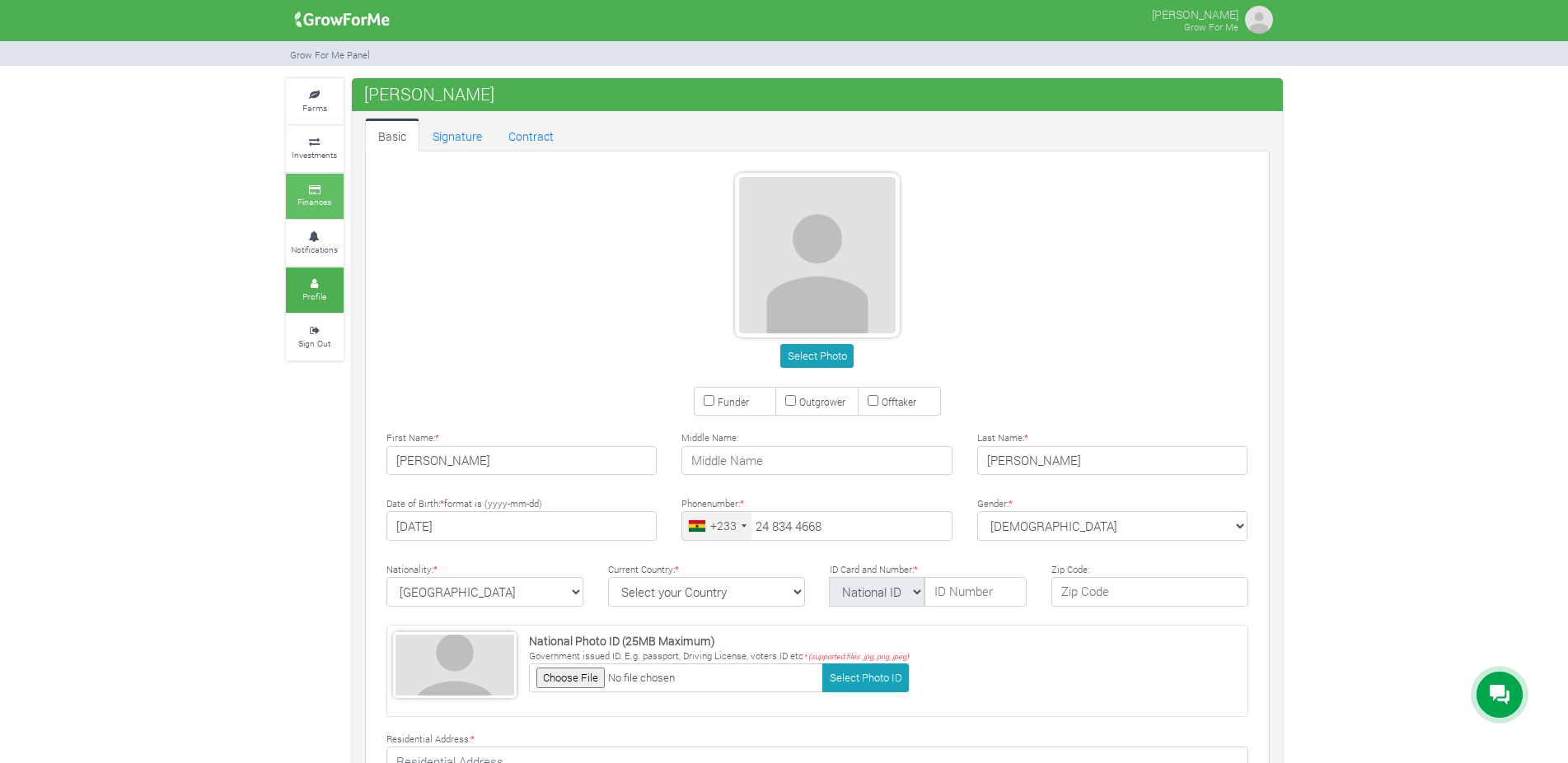
click at [309, 186] on icon at bounding box center [314, 190] width 49 height 8
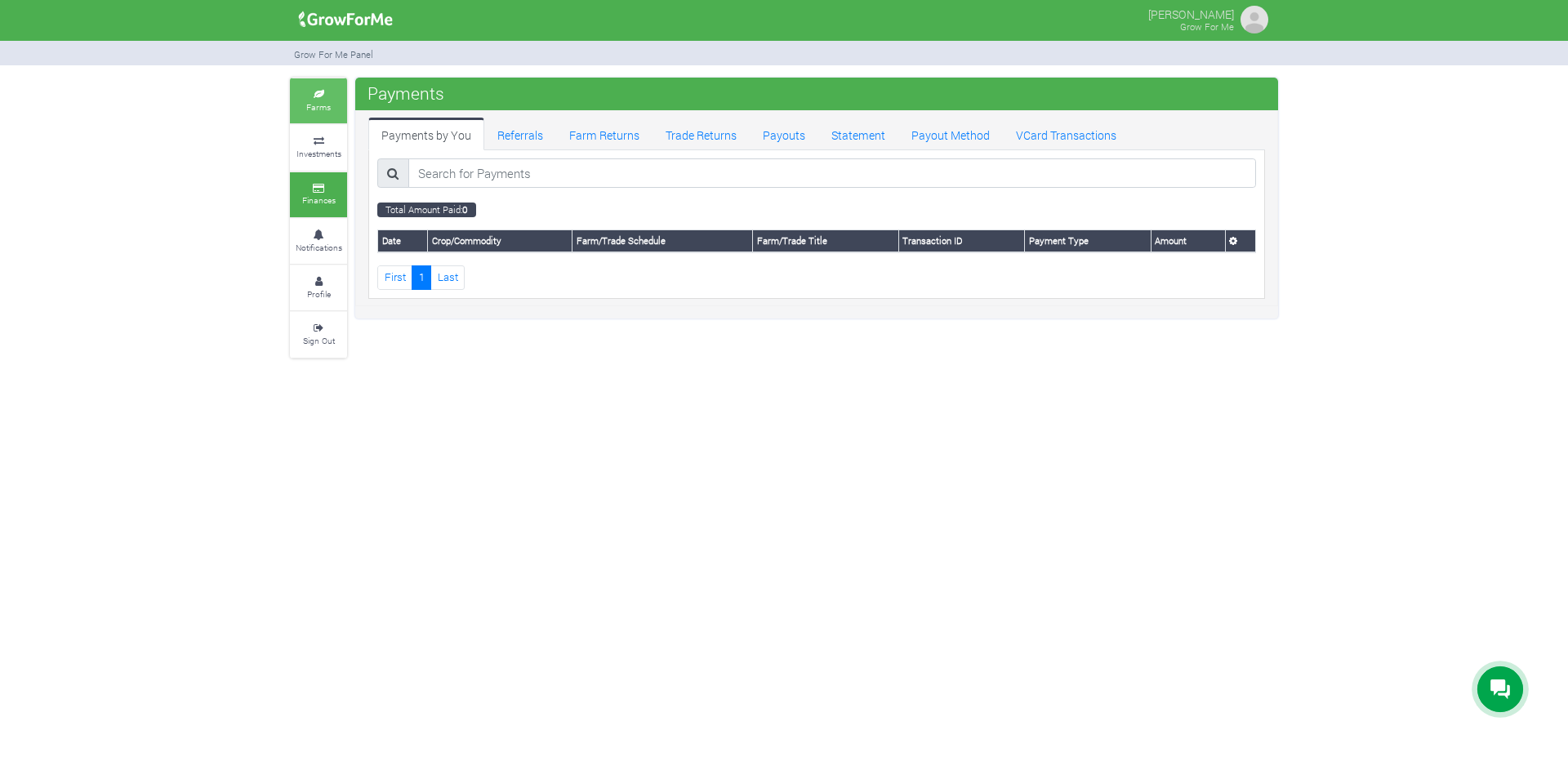
click at [311, 100] on link "Farms" at bounding box center [319, 101] width 57 height 45
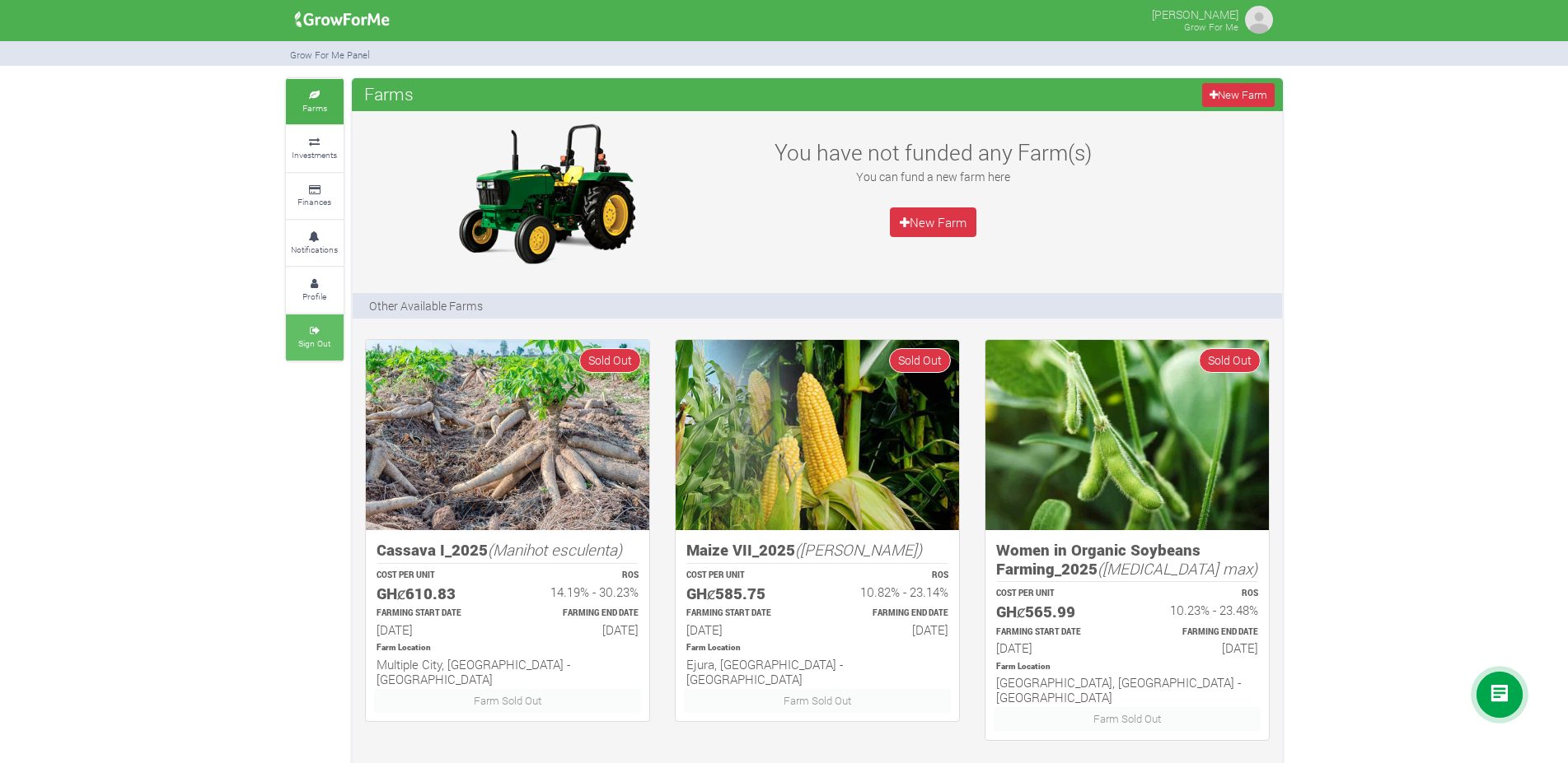
click at [322, 342] on small "Sign Out" at bounding box center [314, 343] width 32 height 11
